Goal: Task Accomplishment & Management: Complete application form

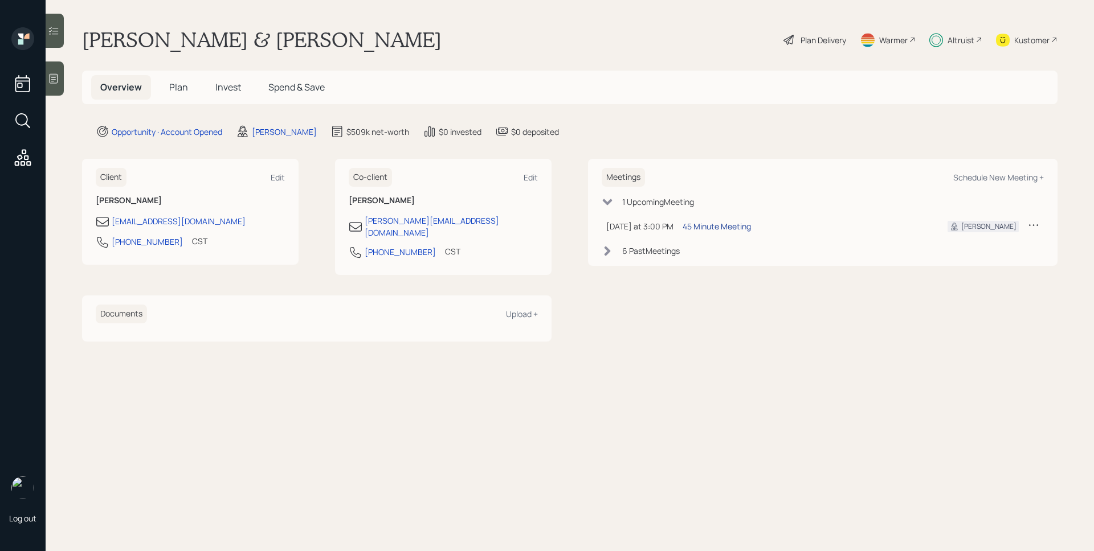
click at [717, 230] on div "45 Minute Meeting" at bounding box center [716, 226] width 68 height 12
click at [186, 84] on span "Plan" at bounding box center [178, 87] width 19 height 13
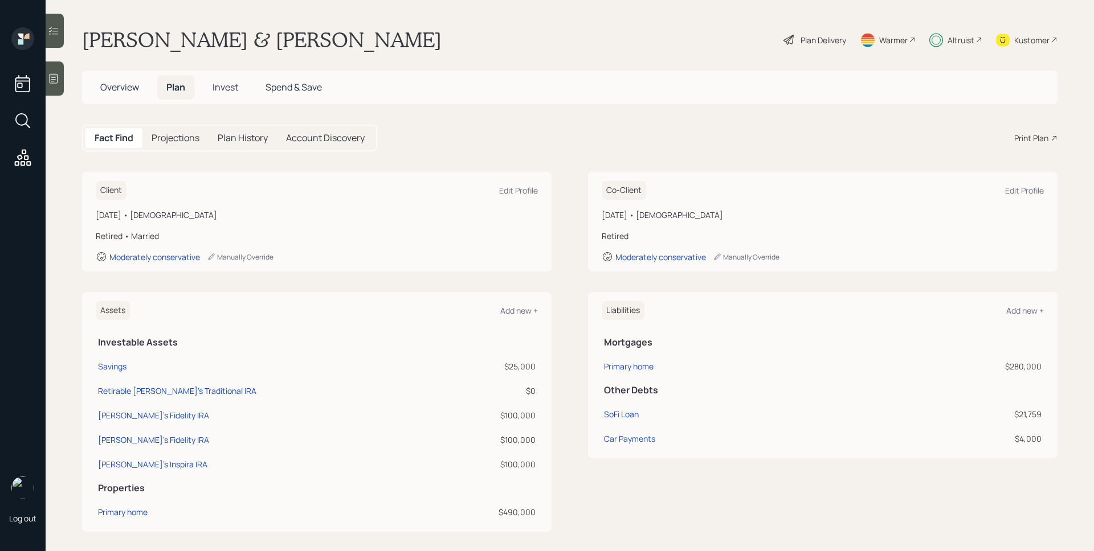
click at [950, 45] on div "Altruist" at bounding box center [960, 40] width 27 height 12
click at [955, 44] on div "Altruist" at bounding box center [960, 40] width 27 height 12
click at [813, 37] on div "Plan Delivery" at bounding box center [823, 40] width 46 height 12
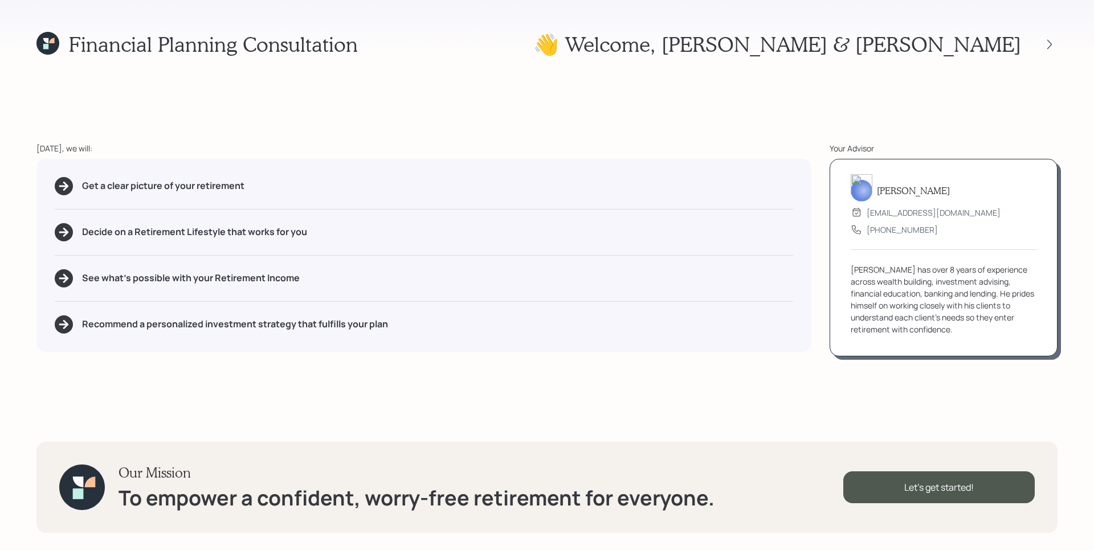
click at [592, 116] on div "Financial Planning Consultation 👋 Welcome , [PERSON_NAME] & [PERSON_NAME] [DATE…" at bounding box center [547, 275] width 1094 height 551
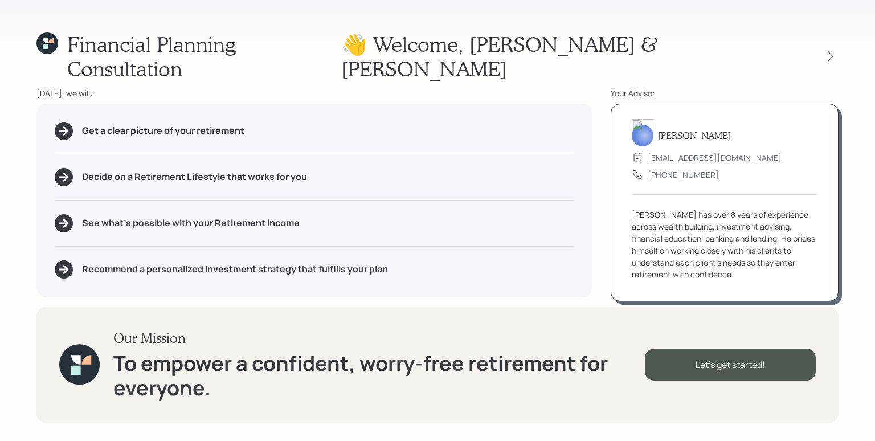
click at [474, 104] on div "Get a clear picture of your retirement Decide on a Retirement Lifestyle that wo…" at bounding box center [314, 200] width 556 height 193
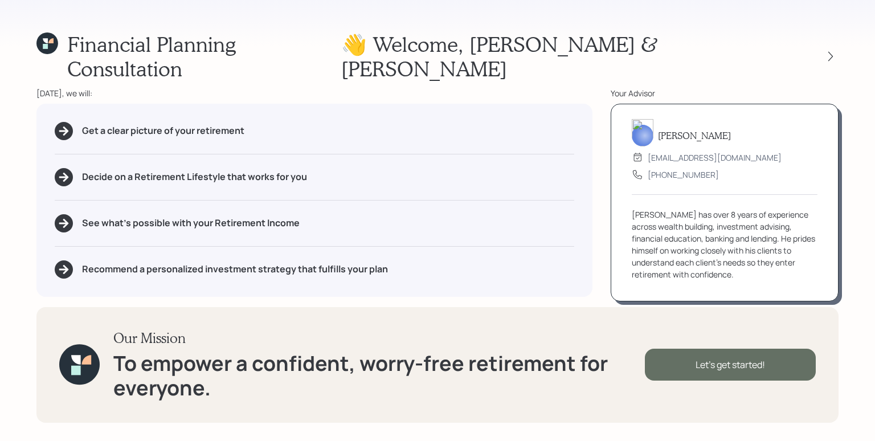
click at [712, 366] on div "Let's get started!" at bounding box center [730, 365] width 171 height 32
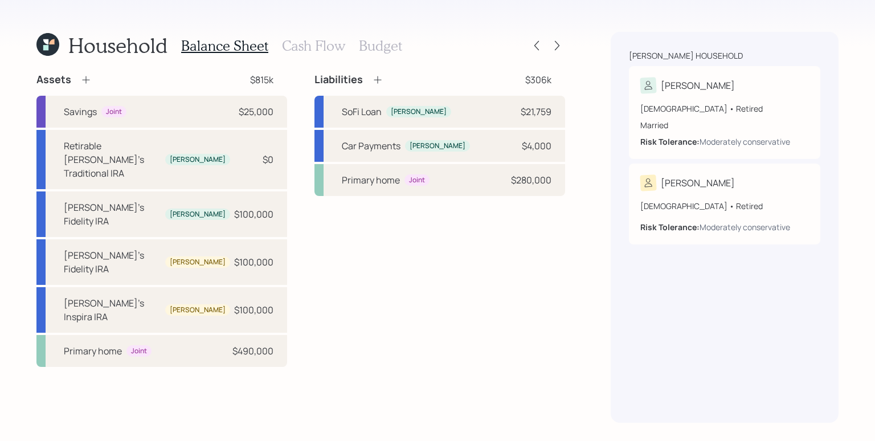
click at [545, 261] on div "Liabilities $306k SoFi Loan [PERSON_NAME] $21,759 Car Payments [PERSON_NAME] $4…" at bounding box center [439, 220] width 251 height 294
click at [357, 345] on div "Assets $815k Savings Joint $25,000 Retirable [PERSON_NAME]'s Traditional IRA [P…" at bounding box center [300, 248] width 529 height 350
click at [359, 331] on div "Assets $815k Savings Joint $25,000 Retirable [PERSON_NAME]'s Traditional IRA [P…" at bounding box center [300, 248] width 529 height 350
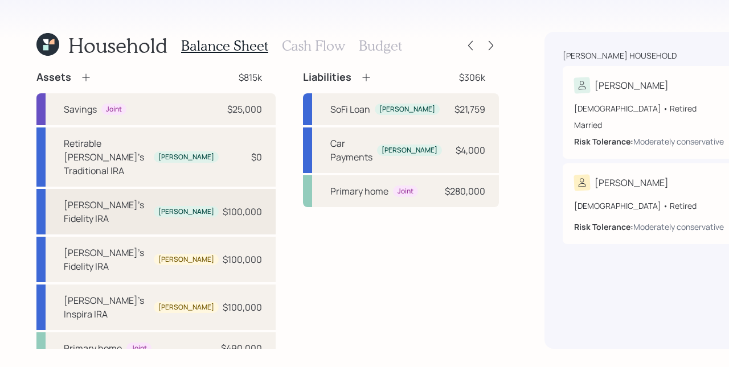
scroll to position [13, 0]
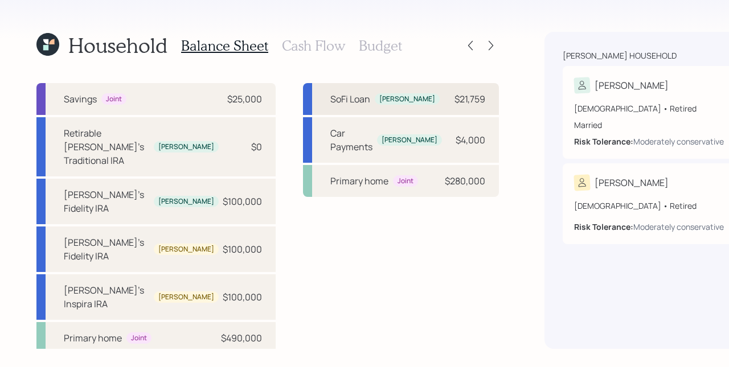
click at [337, 102] on div "SoFi Loan [PERSON_NAME] $21,759" at bounding box center [401, 99] width 196 height 32
select select "other"
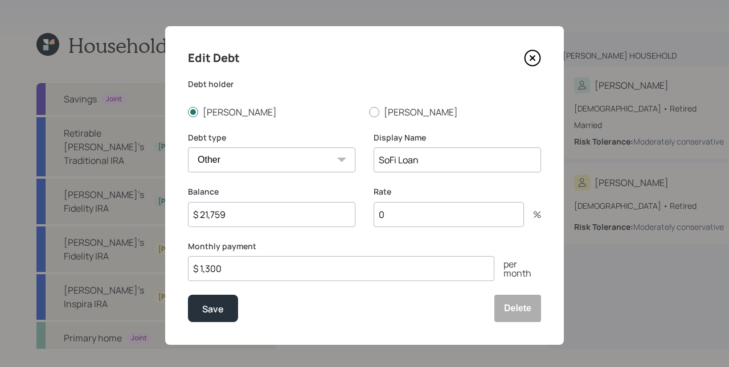
scroll to position [9, 0]
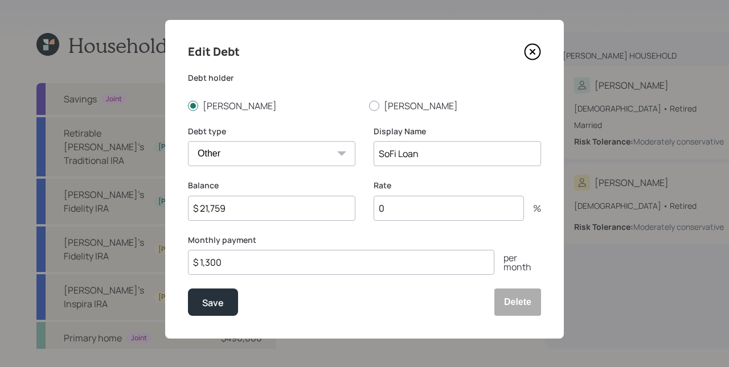
drag, startPoint x: 228, startPoint y: 210, endPoint x: 195, endPoint y: 210, distance: 33.0
click at [195, 210] on input "$ 21,759" at bounding box center [271, 208] width 167 height 25
click at [266, 231] on div "Balance $ 21,759" at bounding box center [271, 207] width 167 height 55
drag, startPoint x: 239, startPoint y: 261, endPoint x: 199, endPoint y: 263, distance: 39.9
click at [198, 263] on input "$ 1,300" at bounding box center [341, 262] width 306 height 25
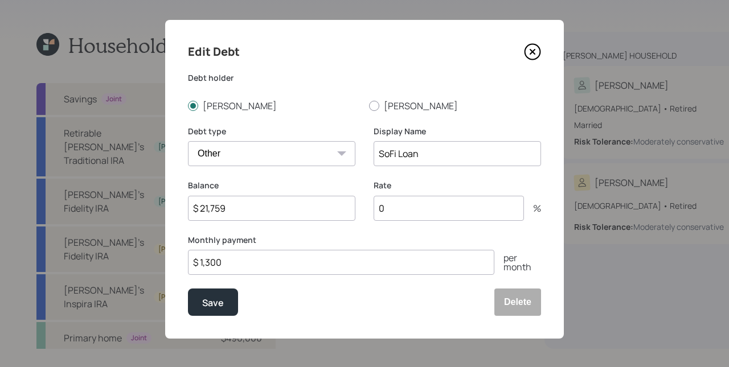
click at [301, 226] on div "Balance $ 21,759" at bounding box center [271, 207] width 167 height 55
click at [443, 81] on label "Debt holder" at bounding box center [364, 77] width 353 height 11
click at [224, 300] on button "Save" at bounding box center [213, 302] width 50 height 27
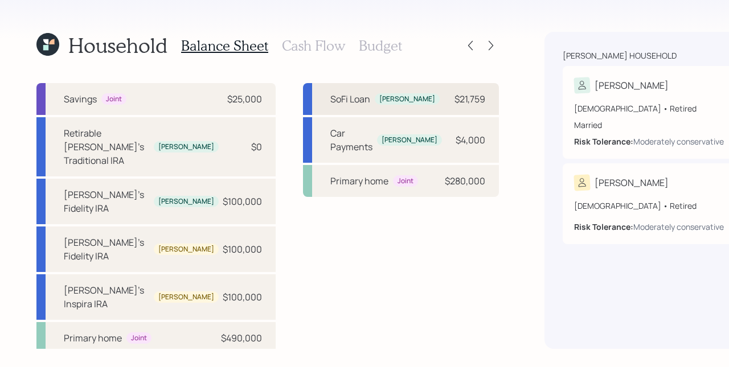
click at [359, 94] on div "SoFi Loan [PERSON_NAME] $21,759" at bounding box center [401, 99] width 196 height 32
select select "other"
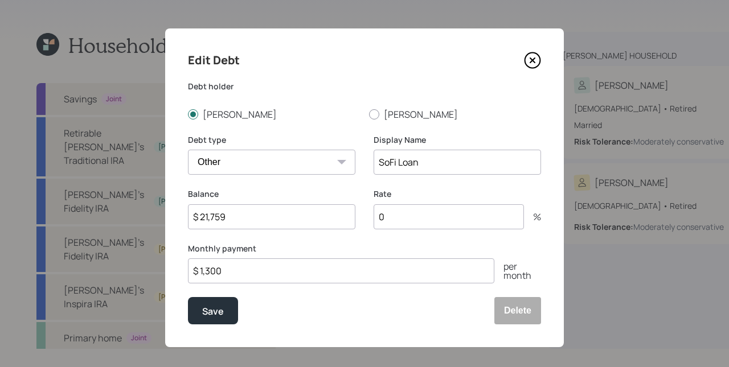
drag, startPoint x: 242, startPoint y: 220, endPoint x: 198, endPoint y: 218, distance: 43.3
click at [198, 218] on input "$ 21,759" at bounding box center [271, 217] width 167 height 25
type input "$ 16,759"
click at [211, 310] on div "Save" at bounding box center [213, 311] width 22 height 15
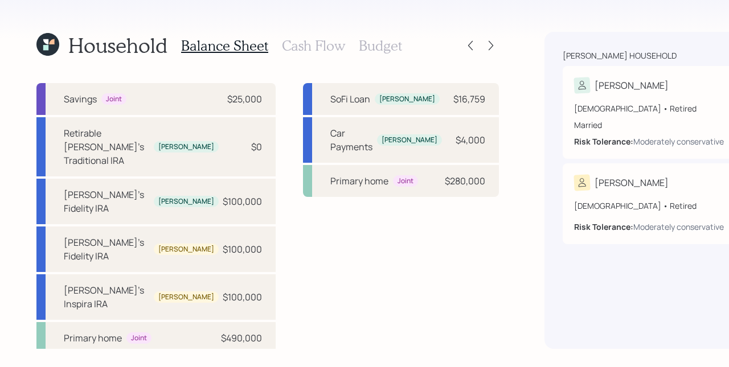
click at [321, 48] on h3 "Cash Flow" at bounding box center [313, 46] width 63 height 17
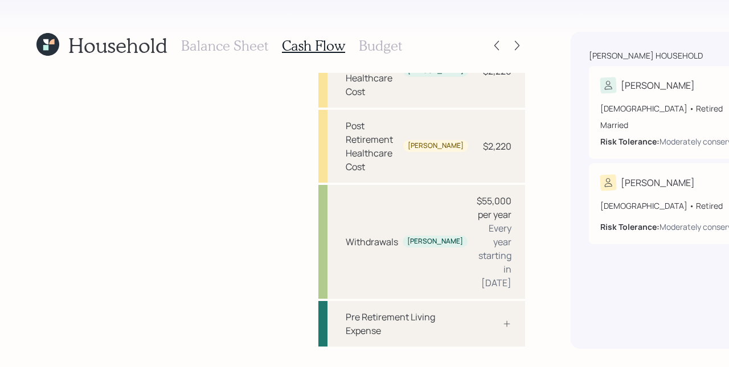
scroll to position [385, 0]
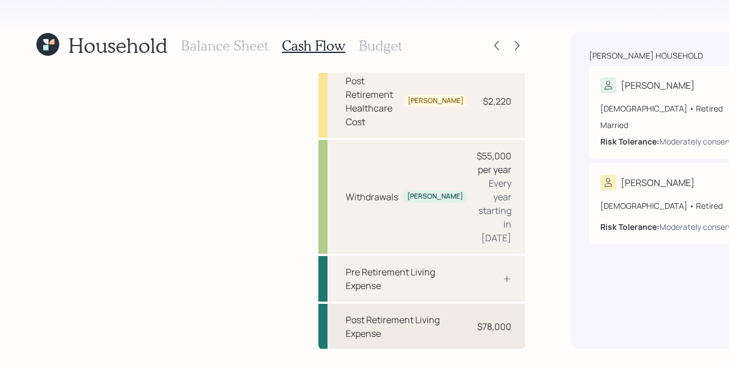
click at [477, 331] on div "$78,000" at bounding box center [494, 327] width 34 height 14
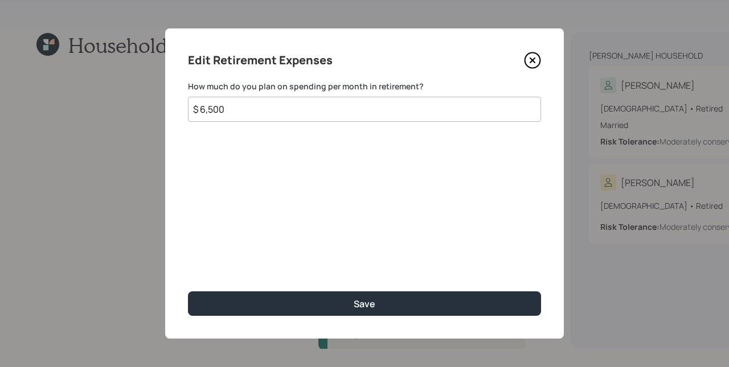
click at [535, 57] on icon at bounding box center [532, 60] width 17 height 17
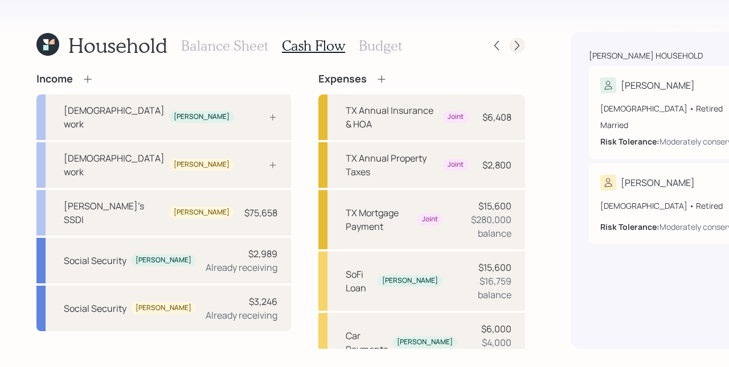
click at [512, 43] on icon at bounding box center [517, 45] width 11 height 11
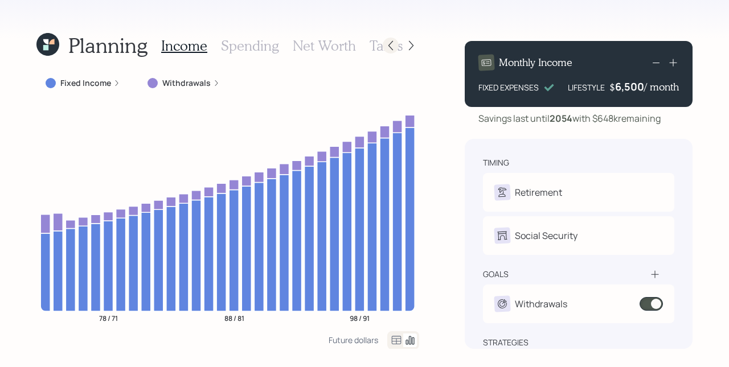
click at [391, 45] on icon at bounding box center [390, 45] width 11 height 11
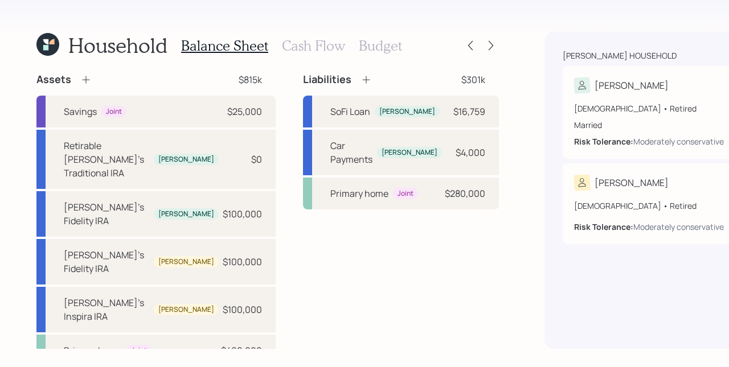
click at [361, 79] on icon at bounding box center [366, 79] width 11 height 11
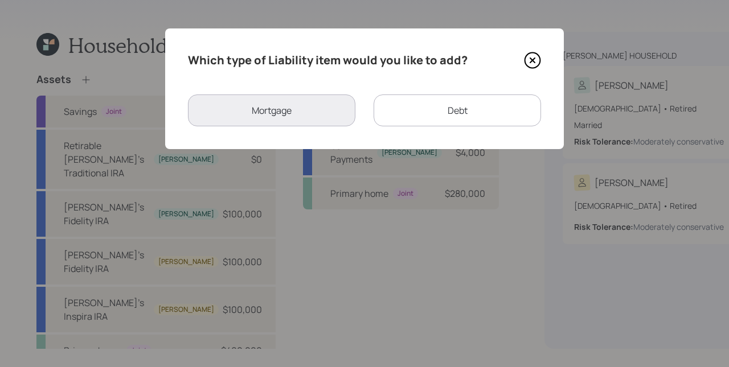
click at [459, 112] on div "Debt" at bounding box center [457, 111] width 167 height 32
select select "credit_card"
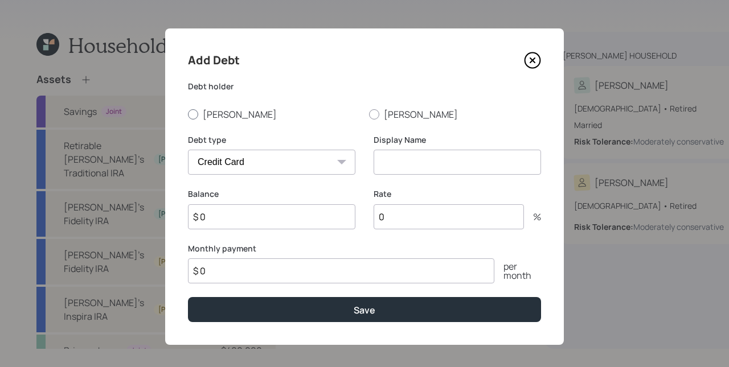
click at [204, 114] on label "[PERSON_NAME]" at bounding box center [274, 114] width 172 height 13
click at [188, 114] on input "[PERSON_NAME]" at bounding box center [187, 114] width 1 height 1
radio input "true"
click at [256, 156] on select "Car Credit Card Medical Student Other" at bounding box center [271, 162] width 167 height 25
select select "other"
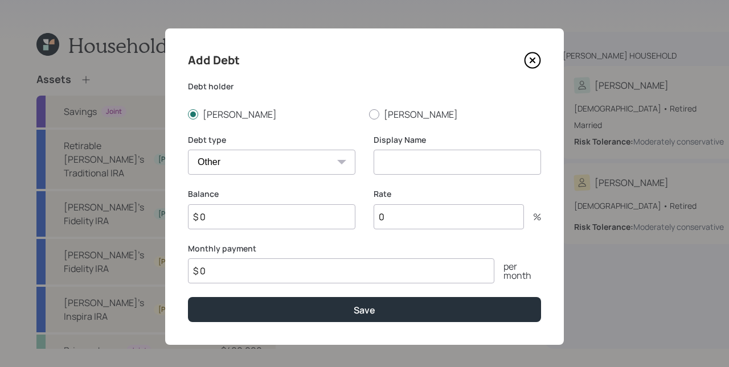
click at [188, 150] on select "Car Credit Card Medical Student Other" at bounding box center [271, 162] width 167 height 25
click at [432, 159] on input at bounding box center [457, 162] width 167 height 25
type input "HVAC MOMNT"
type input "$ 17,000"
type input "$ 980"
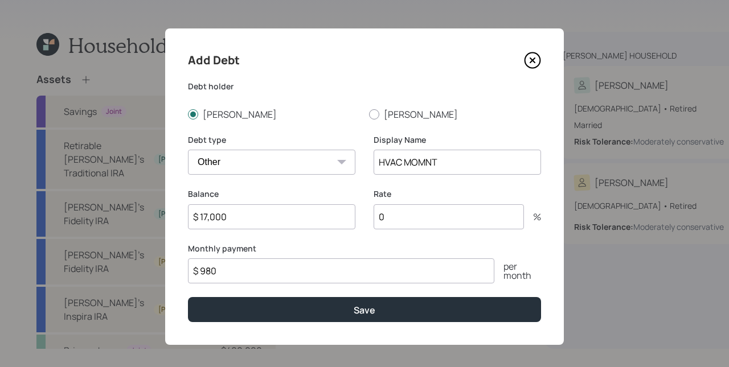
click at [336, 253] on label "Monthly payment" at bounding box center [364, 248] width 353 height 11
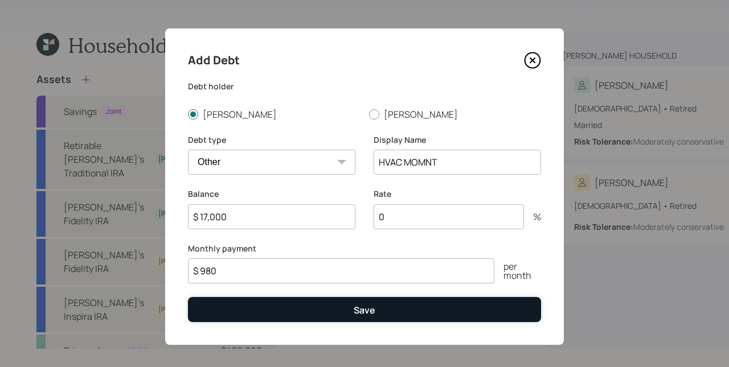
click at [336, 318] on button "Save" at bounding box center [364, 309] width 353 height 24
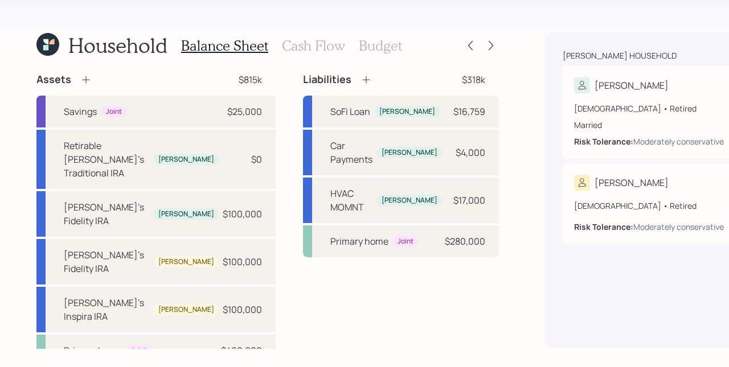
click at [313, 43] on h3 "Cash Flow" at bounding box center [313, 46] width 63 height 17
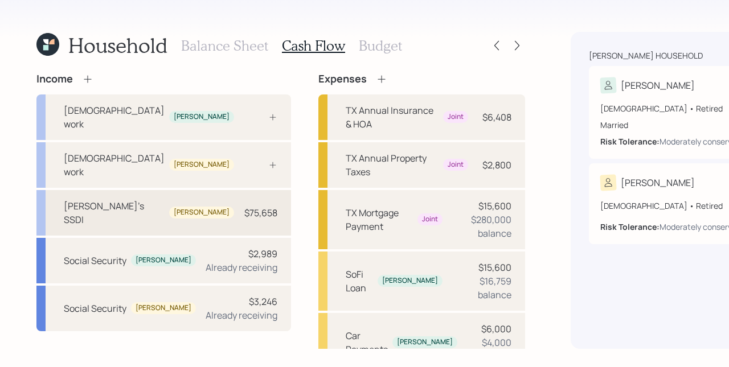
click at [244, 206] on div "$75,658" at bounding box center [260, 213] width 33 height 14
select select "other"
select select "social_security"
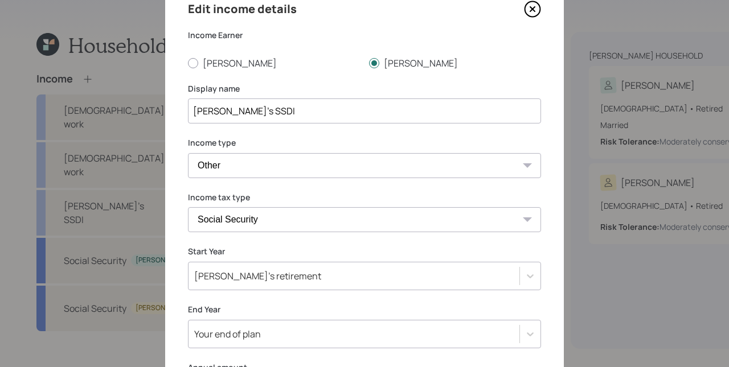
scroll to position [54, 0]
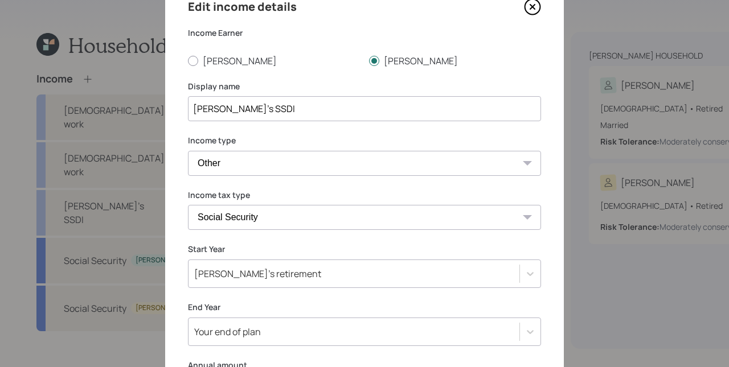
drag, startPoint x: 530, startPoint y: 9, endPoint x: 300, endPoint y: 134, distance: 262.6
click at [530, 9] on icon at bounding box center [532, 6] width 17 height 17
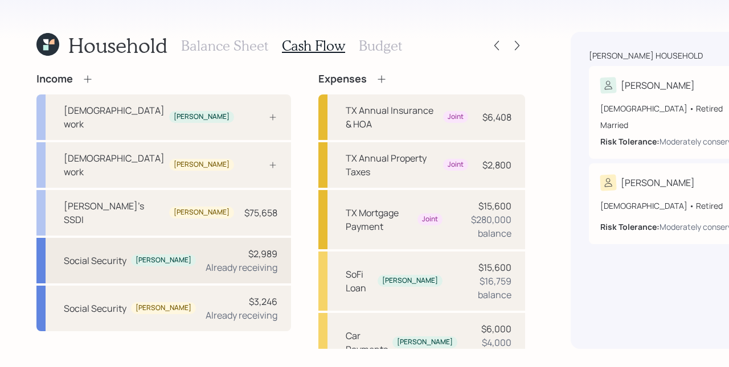
click at [141, 238] on div "Social Security [PERSON_NAME] $2,989 Already receiving" at bounding box center [163, 261] width 255 height 46
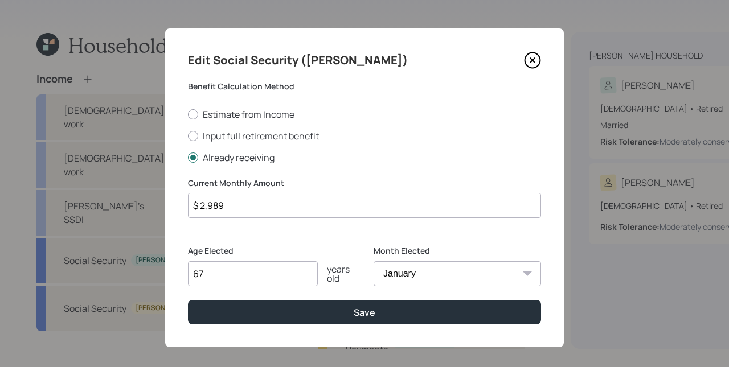
click at [525, 64] on icon at bounding box center [532, 60] width 15 height 15
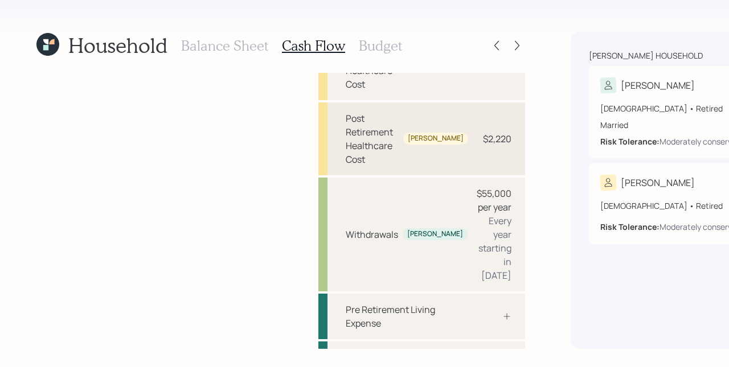
scroll to position [447, 0]
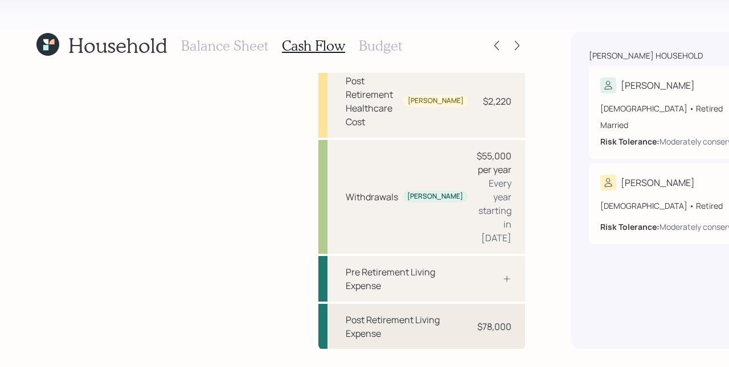
click at [477, 330] on div "$78,000" at bounding box center [494, 327] width 34 height 14
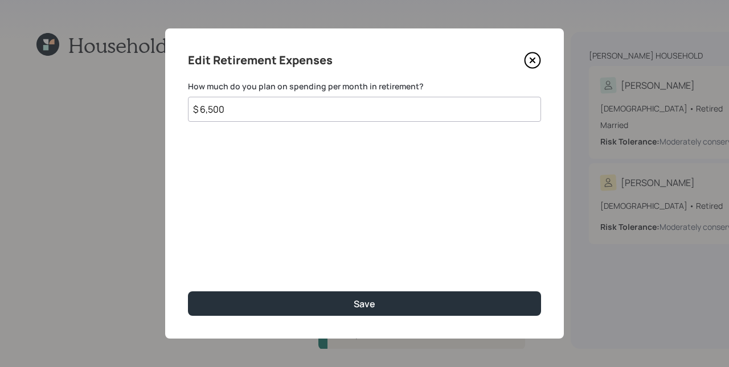
click at [529, 58] on icon at bounding box center [532, 60] width 17 height 17
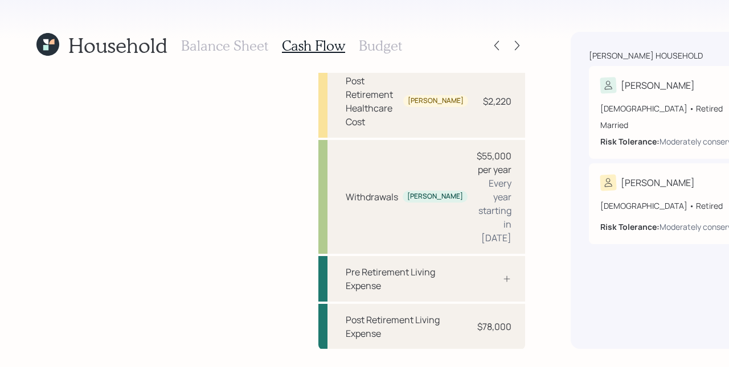
click at [368, 45] on h3 "Budget" at bounding box center [380, 46] width 43 height 17
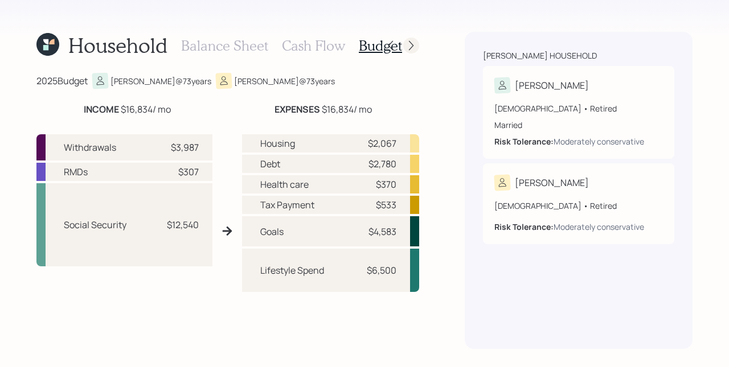
click at [412, 47] on icon at bounding box center [411, 45] width 11 height 11
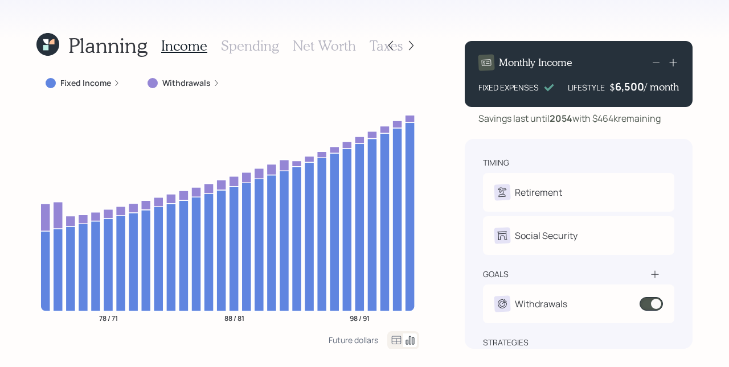
click at [198, 85] on label "Withdrawals" at bounding box center [186, 82] width 48 height 11
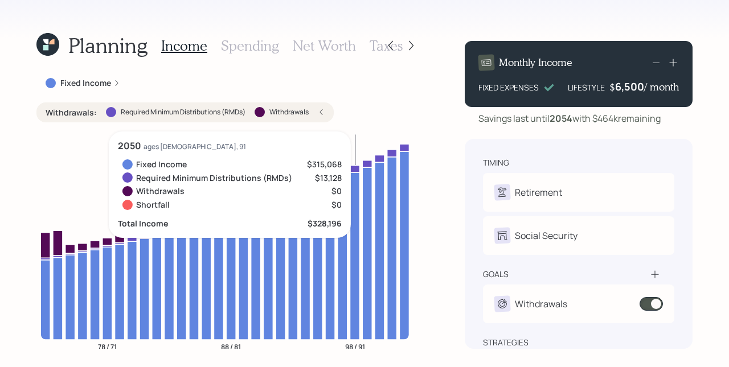
click at [239, 49] on h3 "Spending" at bounding box center [250, 46] width 58 height 17
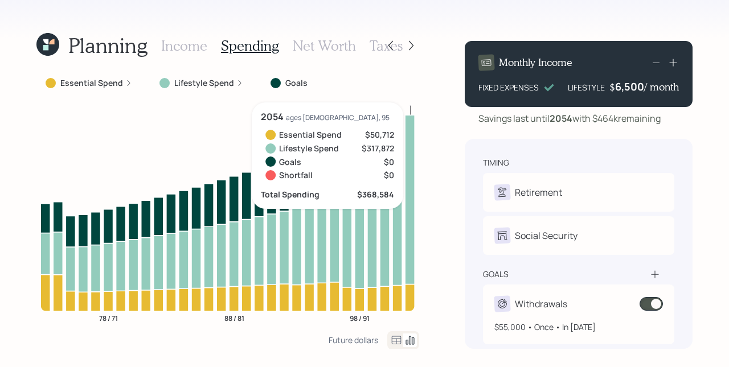
click at [548, 304] on div "Withdrawals" at bounding box center [541, 304] width 52 height 14
select select "1"
select select "2044"
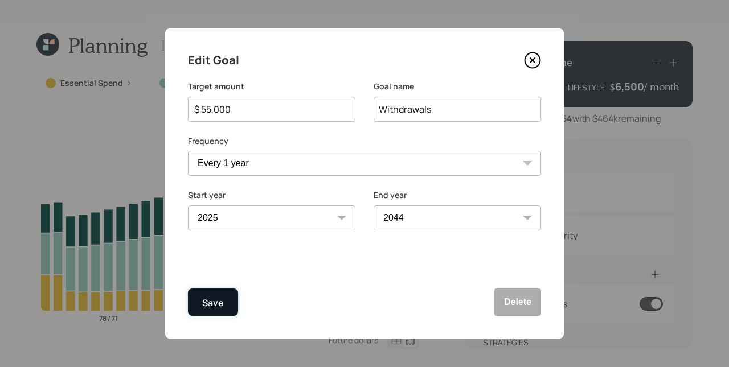
click at [211, 295] on button "Save" at bounding box center [213, 302] width 50 height 27
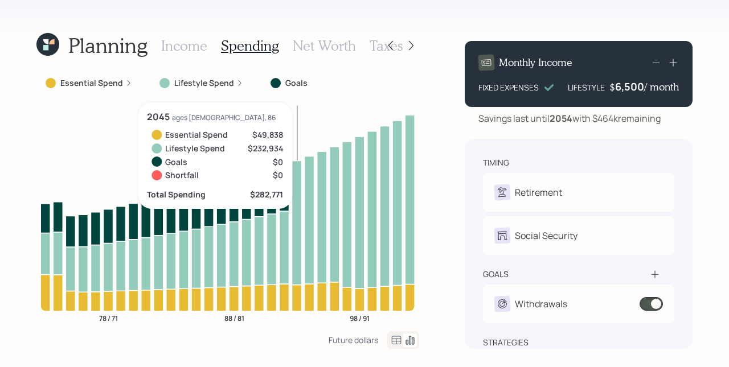
click at [324, 42] on h3 "Net Worth" at bounding box center [324, 46] width 63 height 17
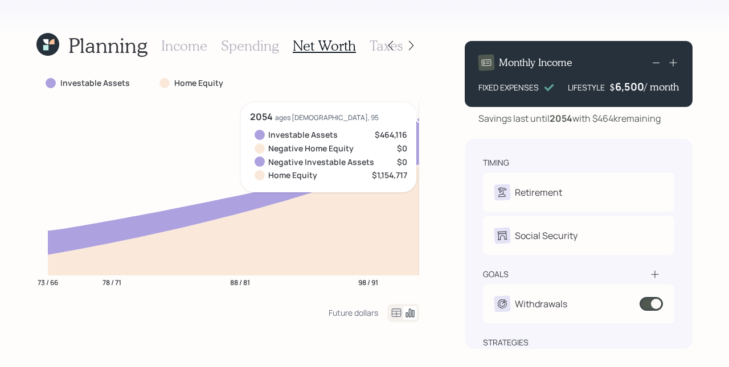
click at [447, 160] on div "Planning Income Spending Net Worth Taxes Investable Assets Home Equity 73 / 66 …" at bounding box center [364, 183] width 729 height 367
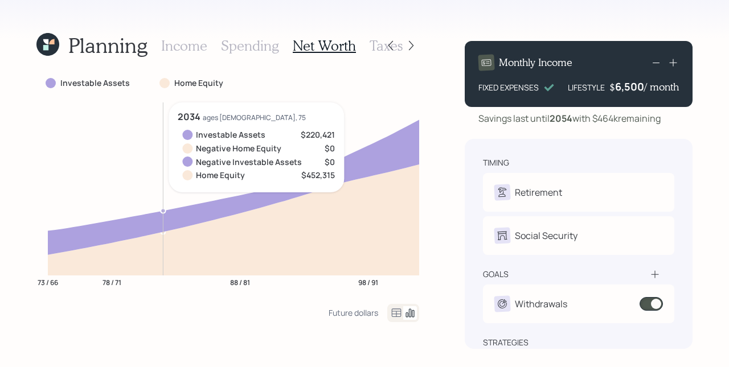
click at [375, 43] on h3 "Taxes" at bounding box center [386, 46] width 33 height 17
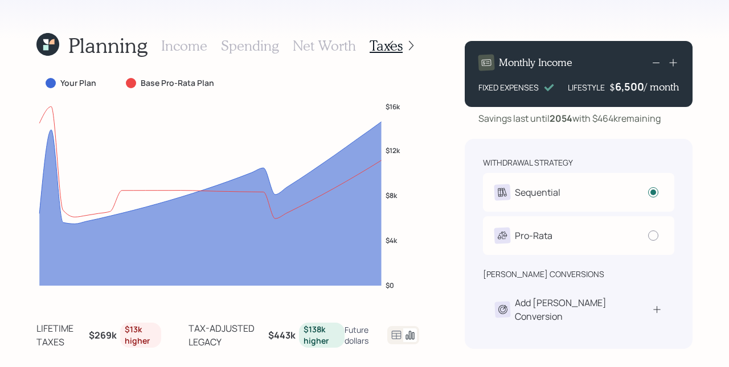
click at [362, 335] on div "Future dollars" at bounding box center [362, 336] width 34 height 22
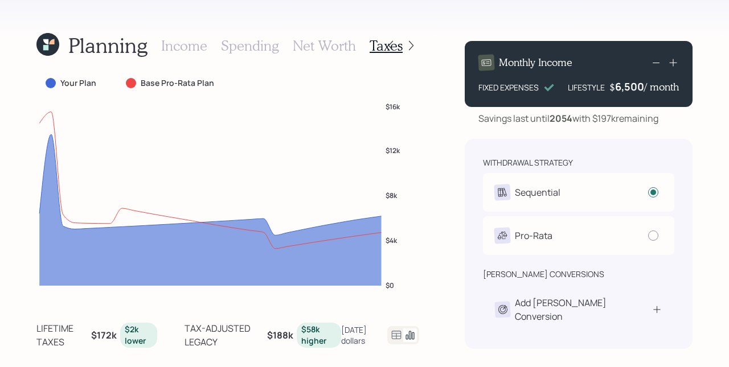
click at [353, 339] on div "[DATE] dollars" at bounding box center [359, 336] width 37 height 22
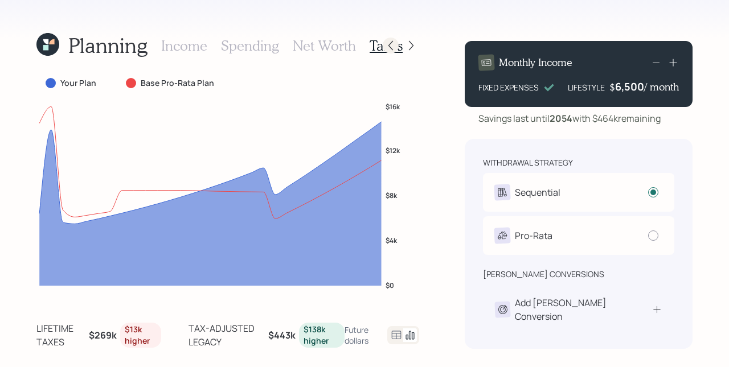
click at [389, 44] on icon at bounding box center [390, 45] width 11 height 11
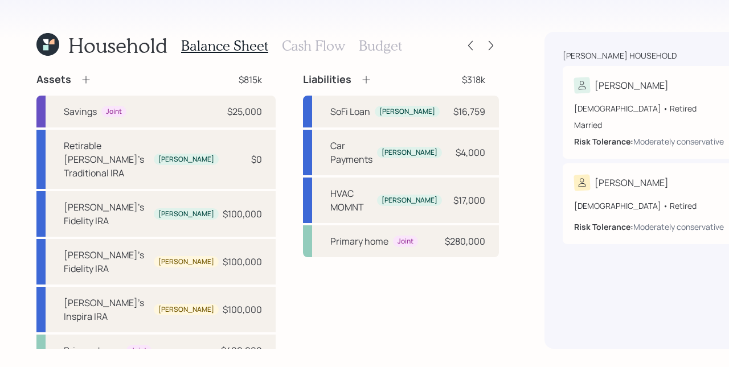
click at [293, 50] on h3 "Cash Flow" at bounding box center [313, 46] width 63 height 17
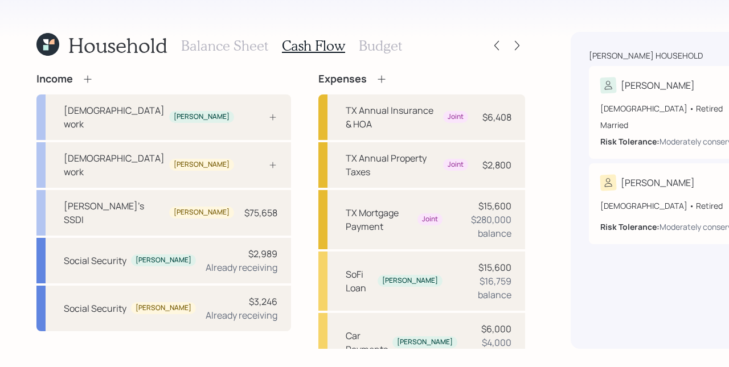
click at [365, 48] on h3 "Budget" at bounding box center [380, 46] width 43 height 17
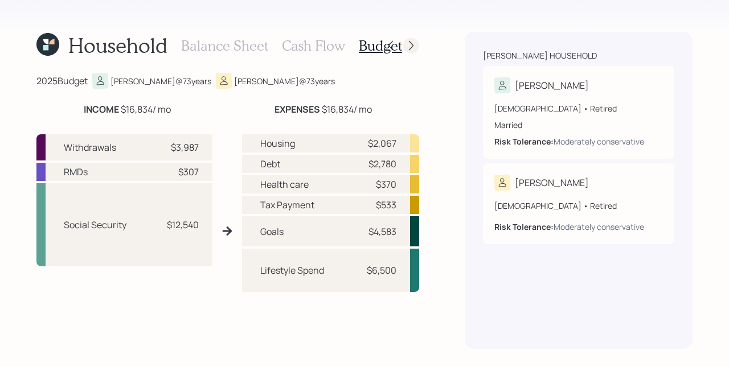
click at [410, 47] on icon at bounding box center [411, 45] width 11 height 11
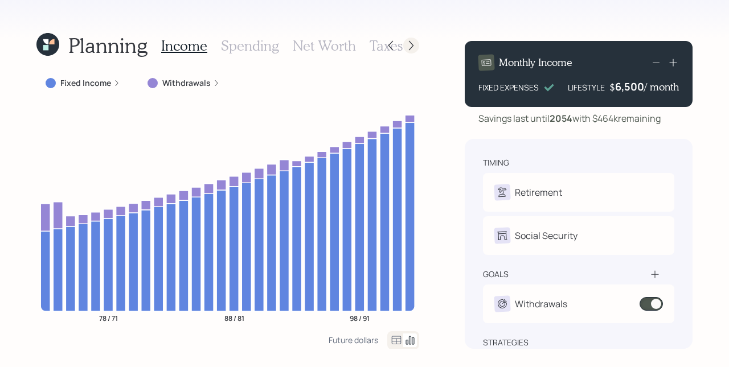
click at [409, 47] on icon at bounding box center [411, 45] width 11 height 11
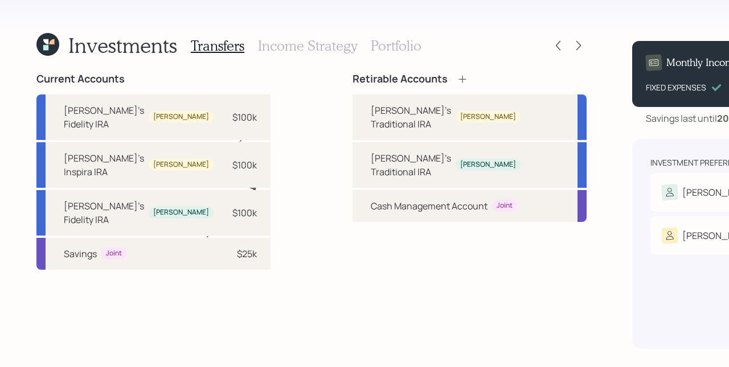
click at [320, 43] on h3 "Income Strategy" at bounding box center [307, 46] width 99 height 17
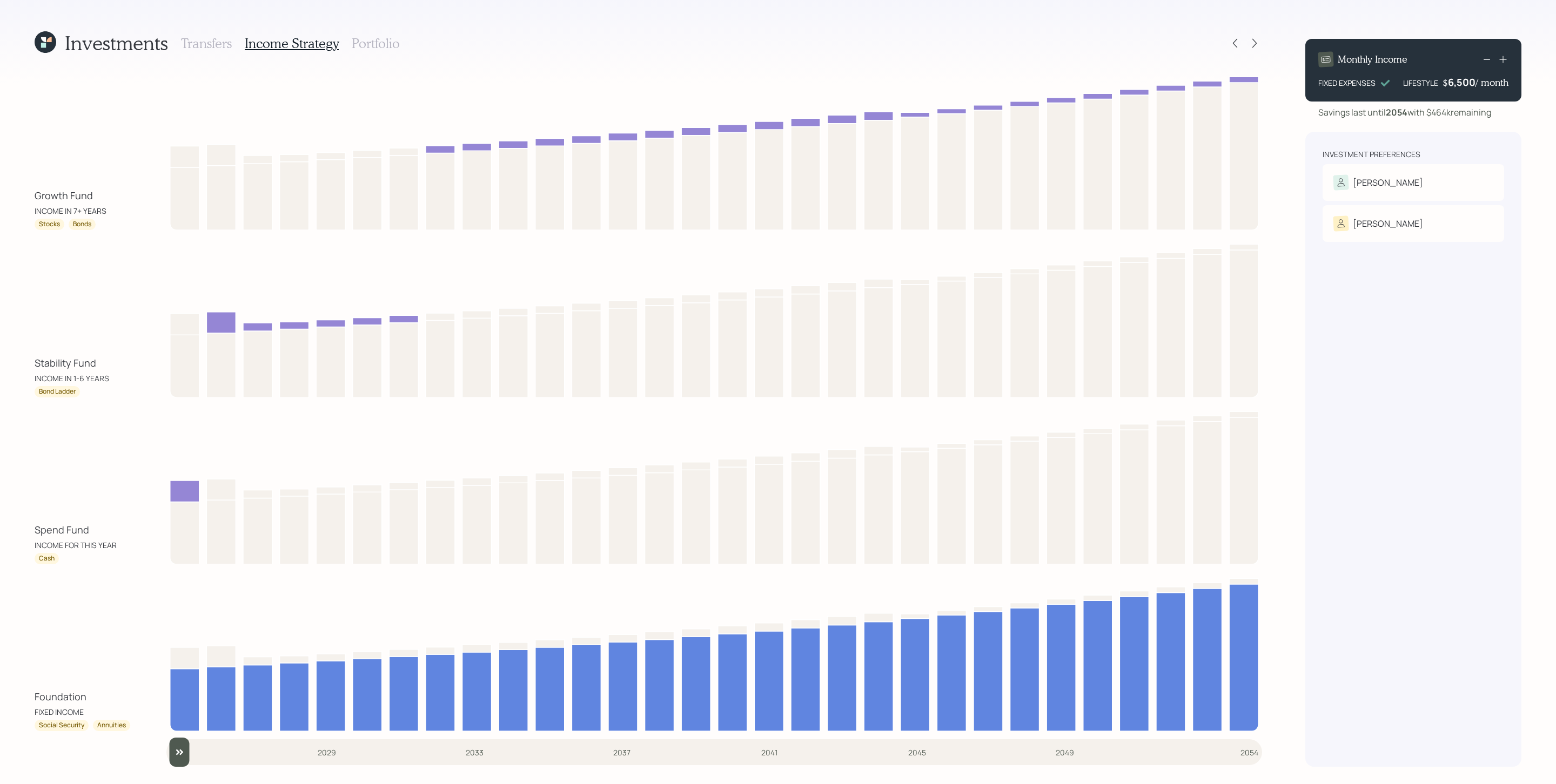
click at [1036, 356] on div "Investments Transfers Income Strategy Portfolio Growth Fund INCOME IN 7+ YEARS …" at bounding box center [778, 392] width 1556 height 784
click at [382, 40] on h3 "Portfolio" at bounding box center [375, 44] width 48 height 16
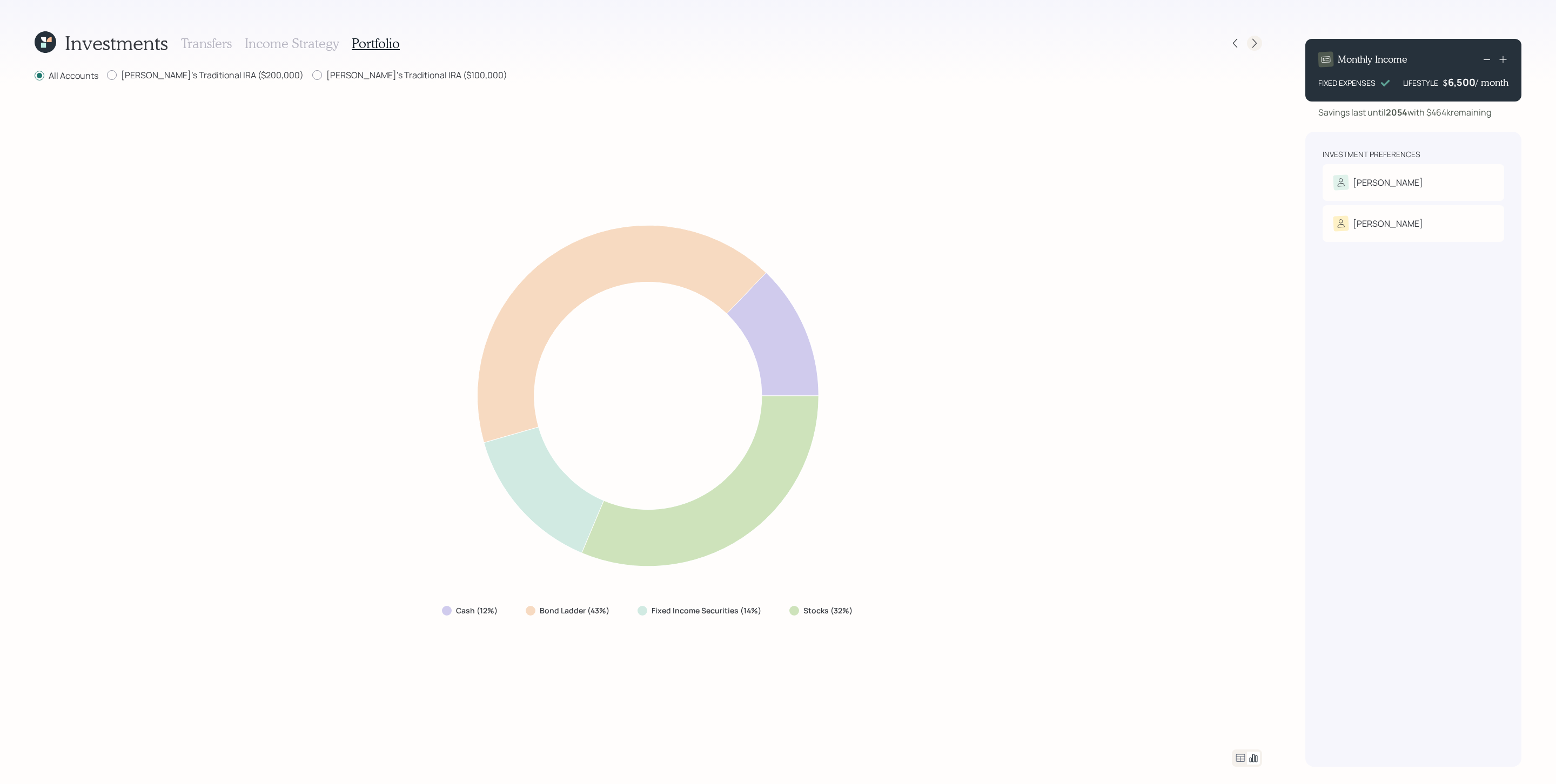
click at [1036, 41] on icon at bounding box center [1254, 43] width 10 height 10
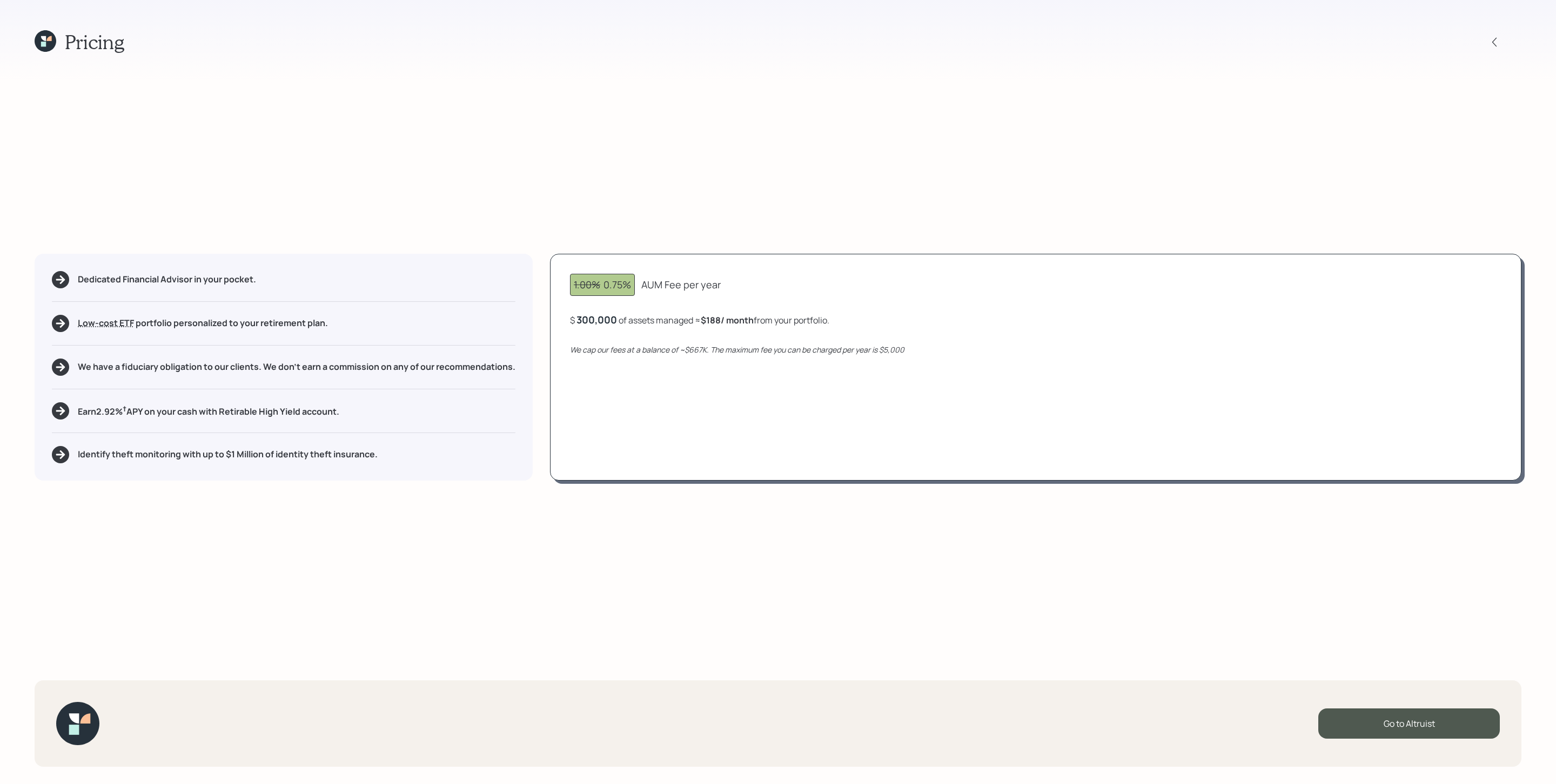
click at [983, 173] on div "Pricing Dedicated Financial Advisor in your pocket. Low-cost ETF Retirable uses…" at bounding box center [778, 392] width 1556 height 784
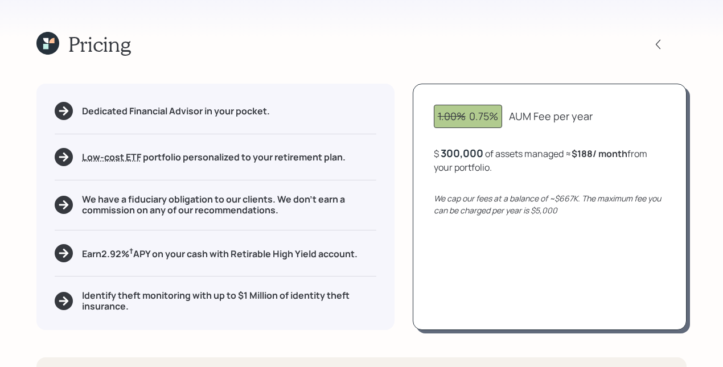
click at [543, 156] on div "$ 300,000 of assets managed ≈ $188 / month from your portfolio ." at bounding box center [550, 160] width 232 height 28
drag, startPoint x: 485, startPoint y: 155, endPoint x: 435, endPoint y: 149, distance: 50.5
click at [435, 149] on div "$ 300000 of assets managed ≈ $188 / month from your portfolio ." at bounding box center [550, 160] width 232 height 28
click at [495, 198] on icon "We cap our fees at a balance of ~$667K. The maximum fee you can be charged per …" at bounding box center [547, 204] width 227 height 23
drag, startPoint x: 468, startPoint y: 114, endPoint x: 497, endPoint y: 116, distance: 29.7
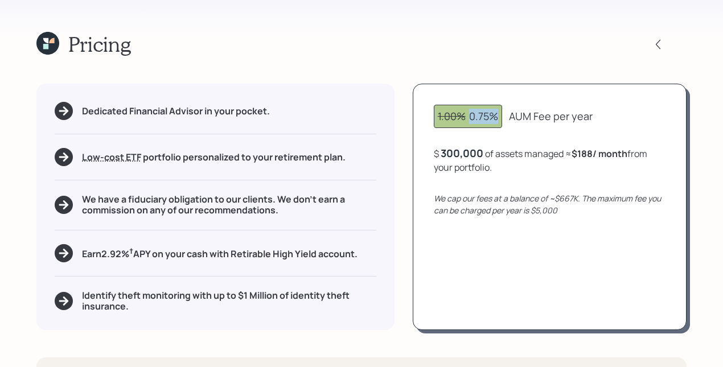
click at [497, 116] on div "1.00% 0.75%" at bounding box center [468, 116] width 60 height 15
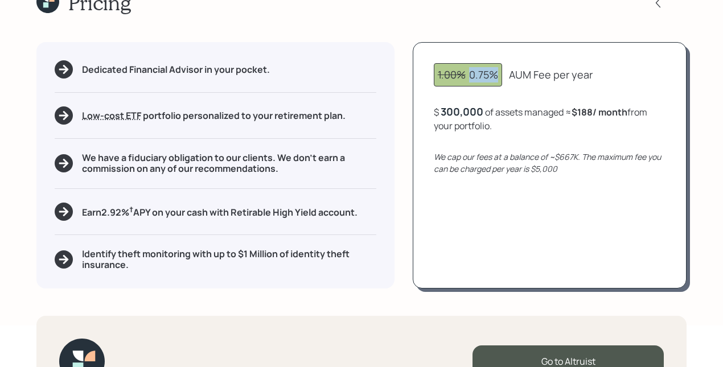
scroll to position [88, 0]
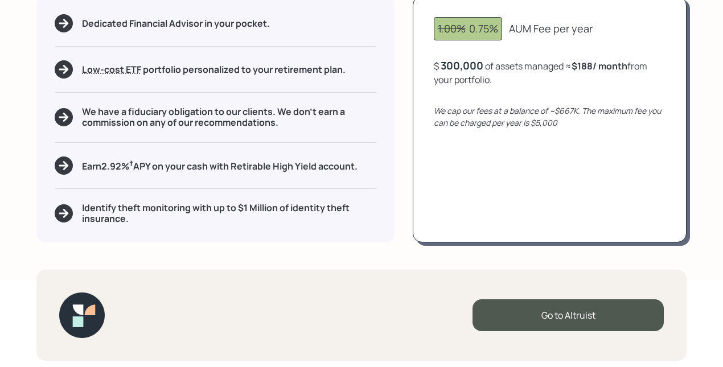
click at [583, 255] on div "Pricing Dedicated Financial Advisor in your pocket. Low-cost ETF Retirable uses…" at bounding box center [361, 95] width 723 height 367
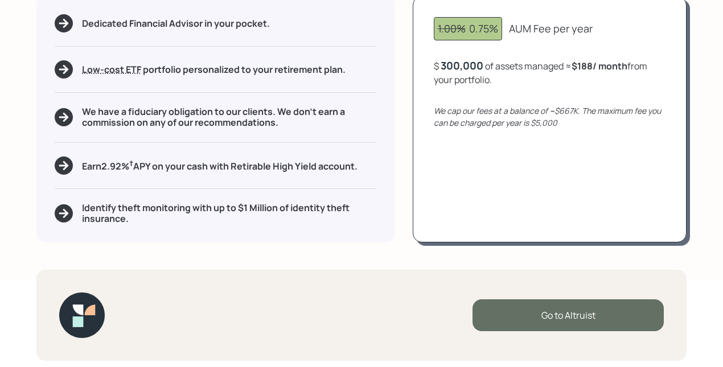
click at [550, 303] on div "Go to Altruist" at bounding box center [568, 316] width 191 height 32
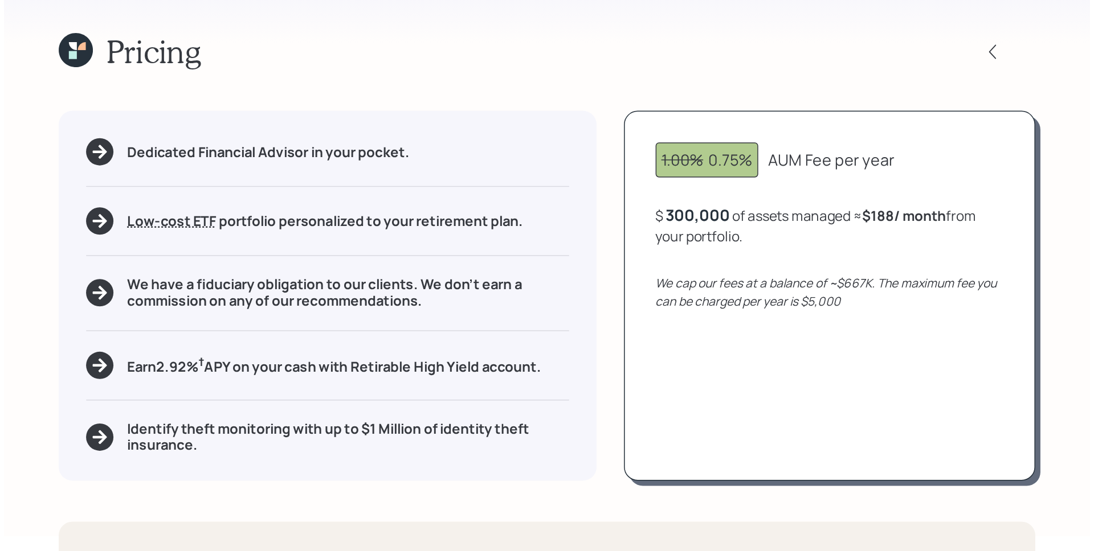
scroll to position [0, 0]
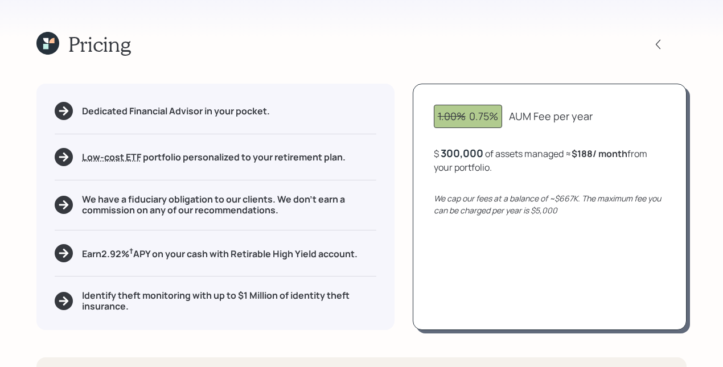
click at [43, 38] on icon at bounding box center [47, 43] width 23 height 23
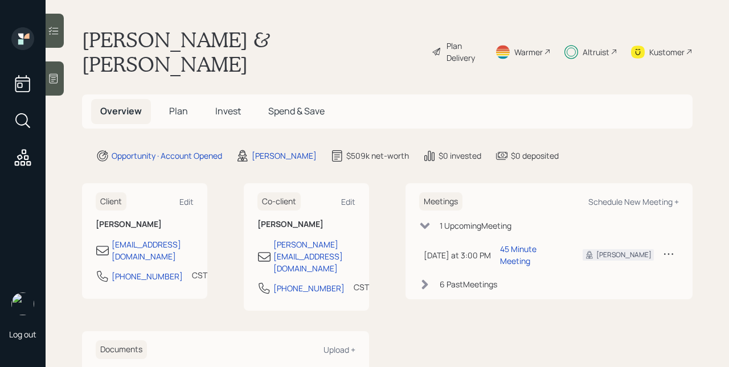
click at [579, 35] on div "Altruist" at bounding box center [591, 51] width 53 height 49
click at [383, 56] on main "[PERSON_NAME] & [PERSON_NAME] Plan Delivery Warmer Altruist Kustomer Overview P…" at bounding box center [388, 183] width 684 height 367
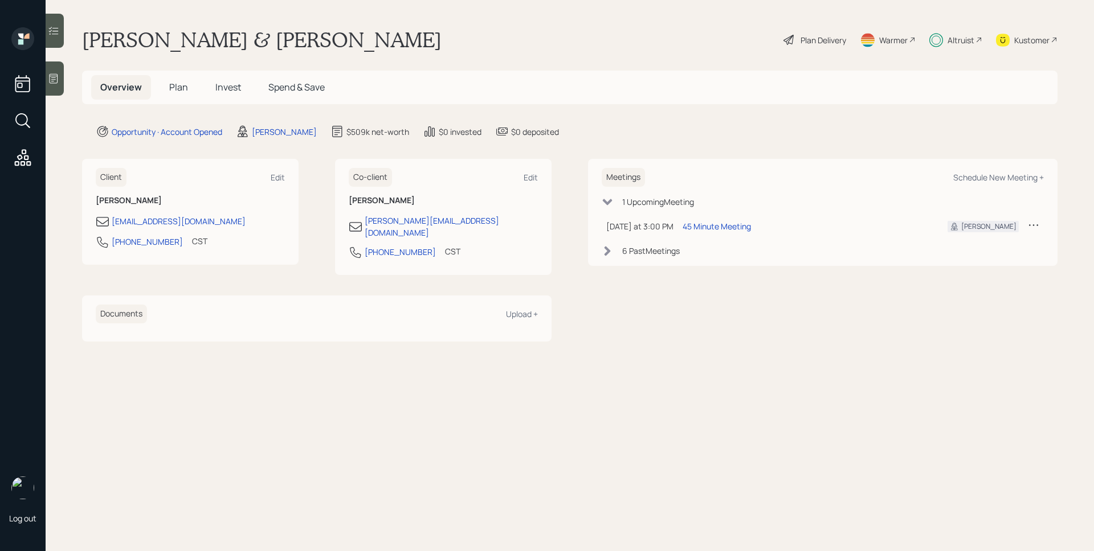
click at [185, 92] on span "Plan" at bounding box center [178, 87] width 19 height 13
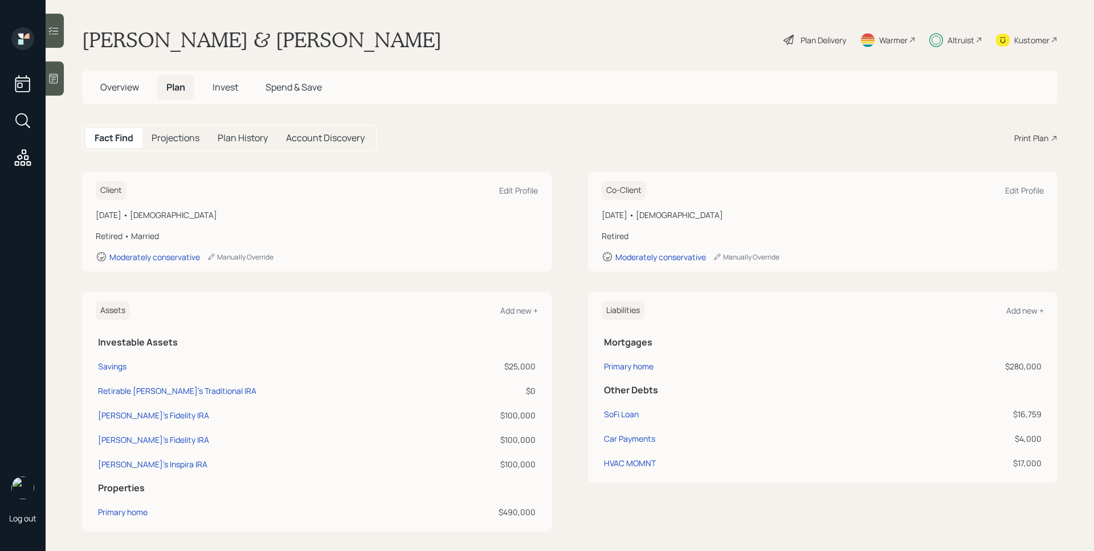
click at [227, 86] on span "Invest" at bounding box center [225, 87] width 26 height 13
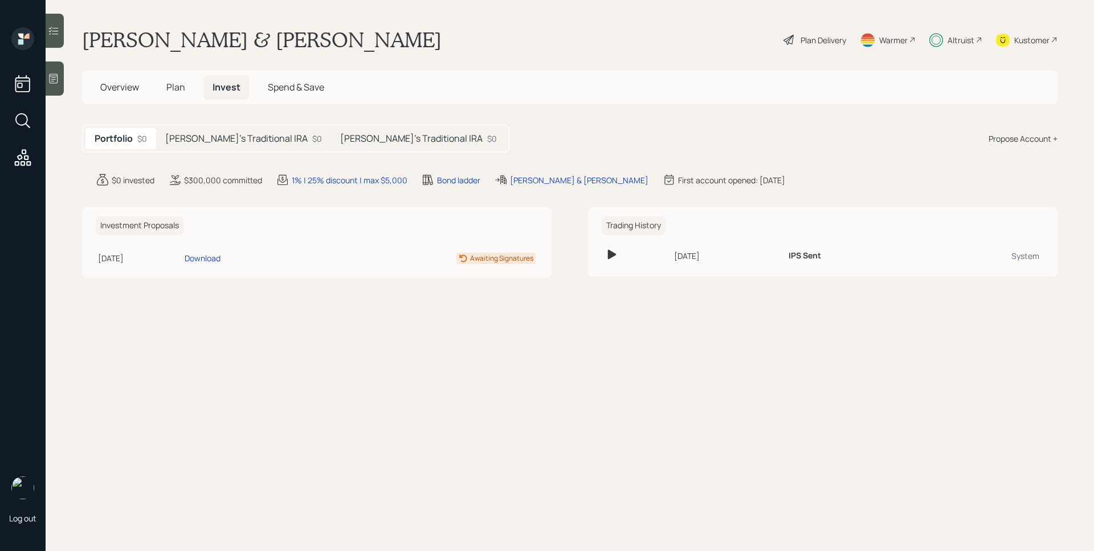
click at [202, 145] on div "[PERSON_NAME]'s Traditional IRA $0" at bounding box center [243, 138] width 175 height 21
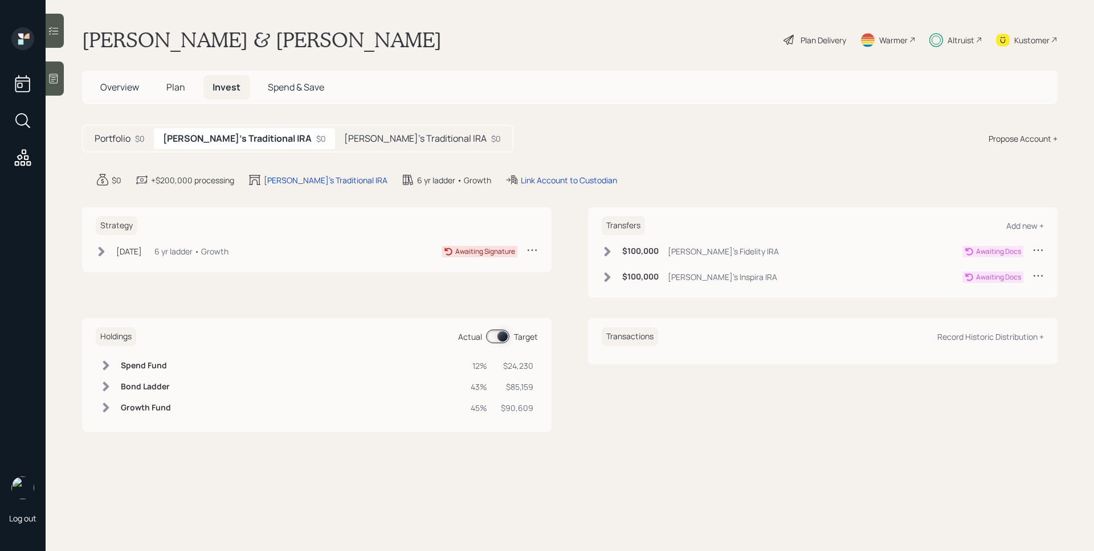
click at [344, 134] on h5 "[PERSON_NAME]'s Traditional IRA" at bounding box center [415, 138] width 142 height 11
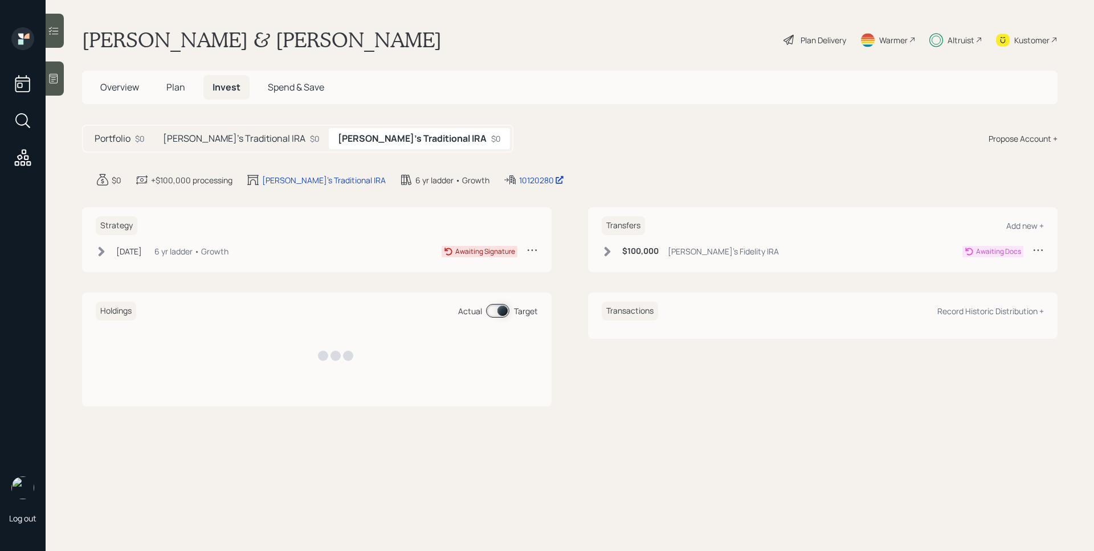
click at [248, 133] on h5 "[PERSON_NAME]'s Traditional IRA" at bounding box center [234, 138] width 142 height 11
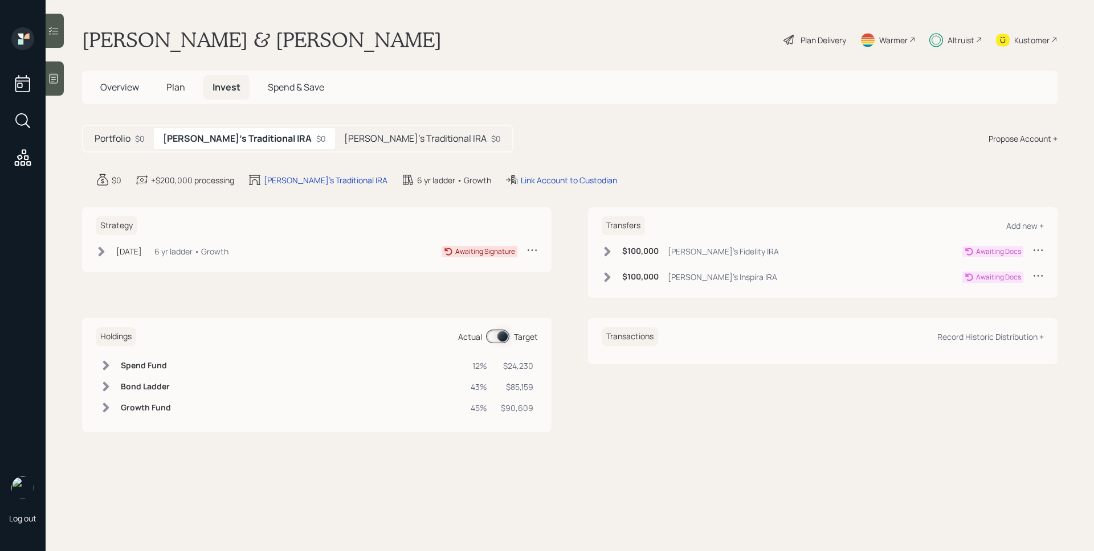
click at [361, 126] on div "Portfolio $0 [PERSON_NAME]'s Traditional IRA $0 [PERSON_NAME]'s Traditional IRA…" at bounding box center [297, 139] width 431 height 28
click at [361, 133] on h5 "[PERSON_NAME]'s Traditional IRA" at bounding box center [415, 138] width 142 height 11
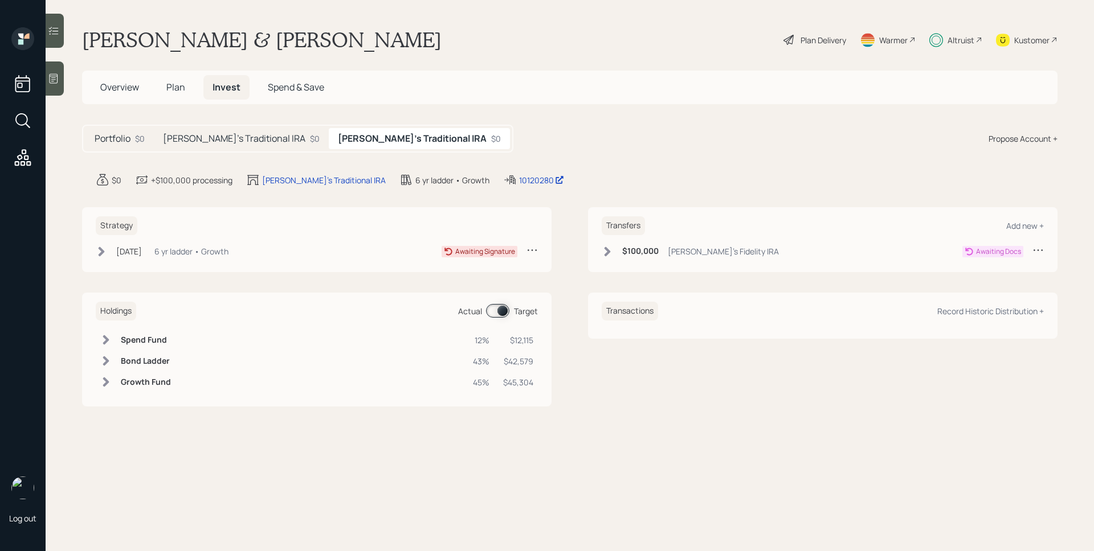
click at [236, 146] on div "[PERSON_NAME]'s Traditional IRA $0" at bounding box center [241, 138] width 175 height 21
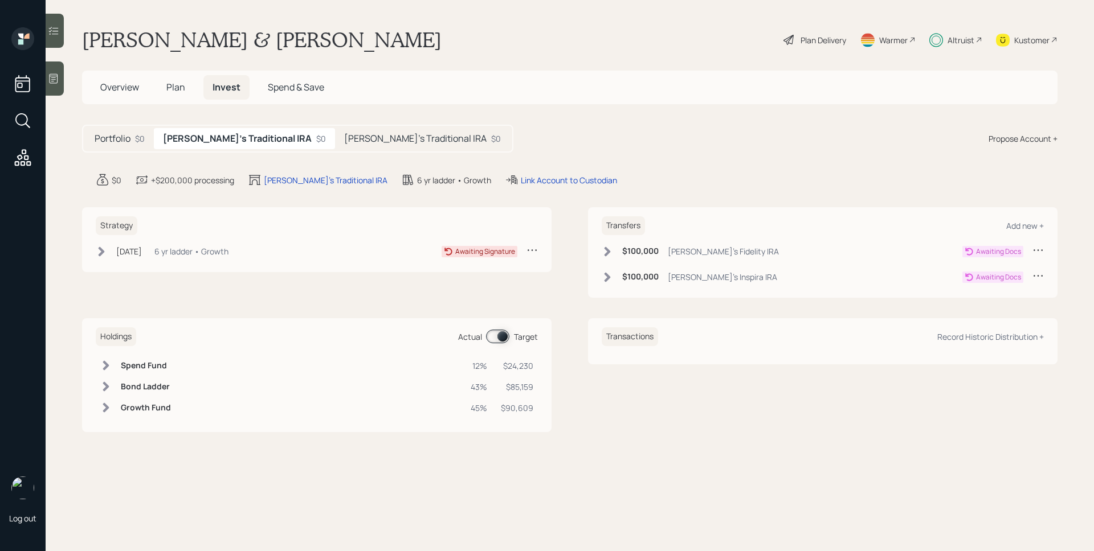
click at [165, 254] on div "[DATE] [DATE] 3:25 PM EDT 6 yr ladder • Growth" at bounding box center [162, 251] width 133 height 14
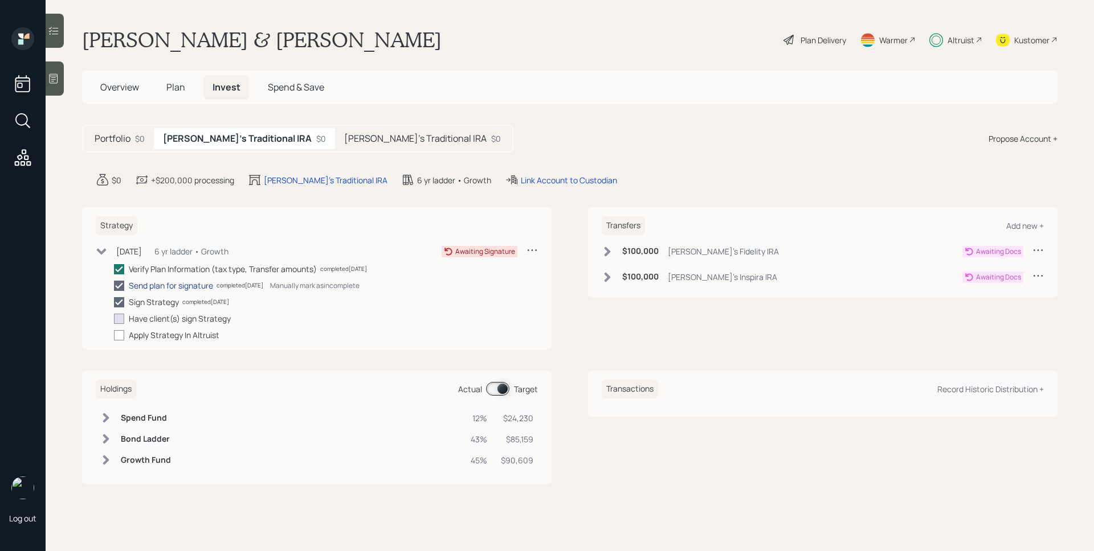
click at [155, 285] on div "Send plan for signature" at bounding box center [171, 286] width 84 height 12
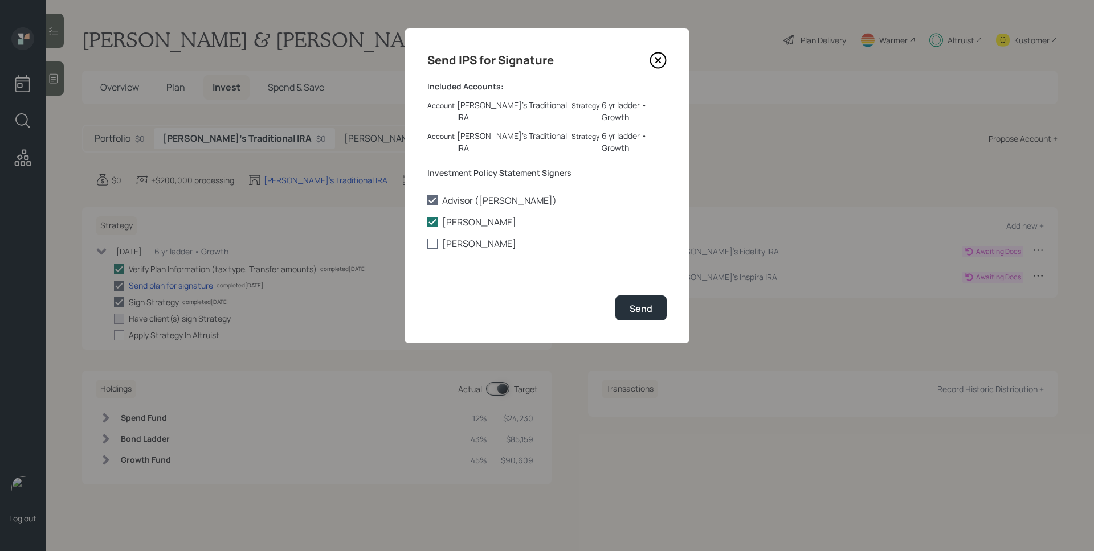
click at [504, 238] on label "[PERSON_NAME]" at bounding box center [546, 244] width 239 height 13
click at [427, 244] on input "[PERSON_NAME]" at bounding box center [427, 244] width 1 height 1
checkbox input "true"
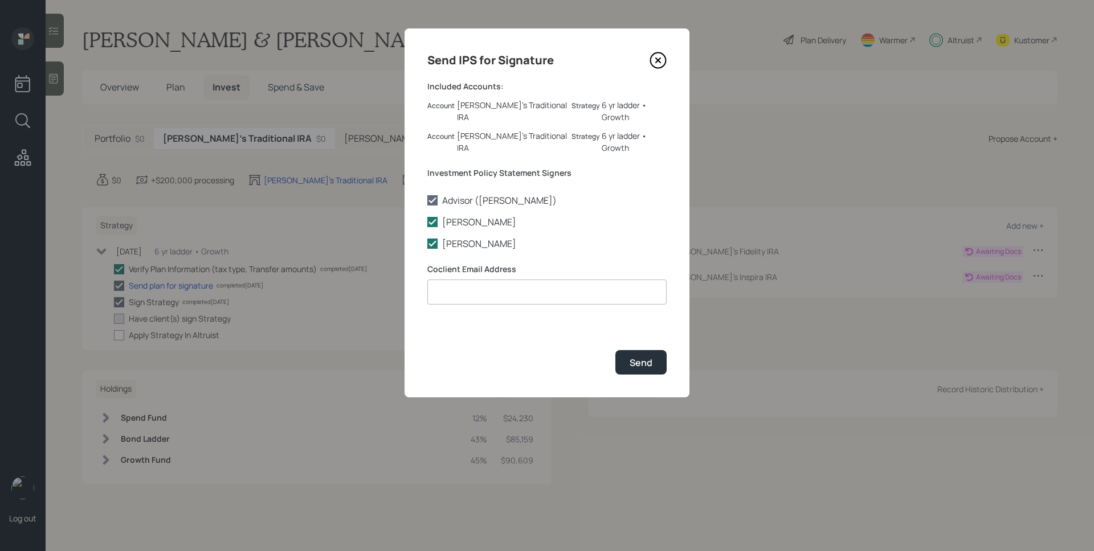
drag, startPoint x: 660, startPoint y: 63, endPoint x: 150, endPoint y: 76, distance: 510.0
click at [660, 63] on icon at bounding box center [657, 60] width 17 height 17
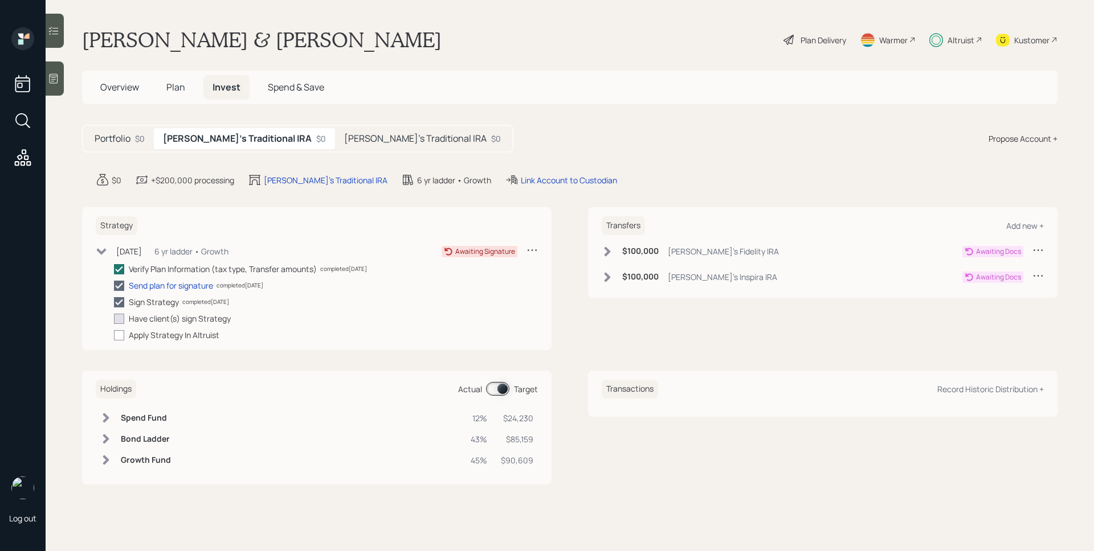
click at [132, 88] on span "Overview" at bounding box center [119, 87] width 39 height 13
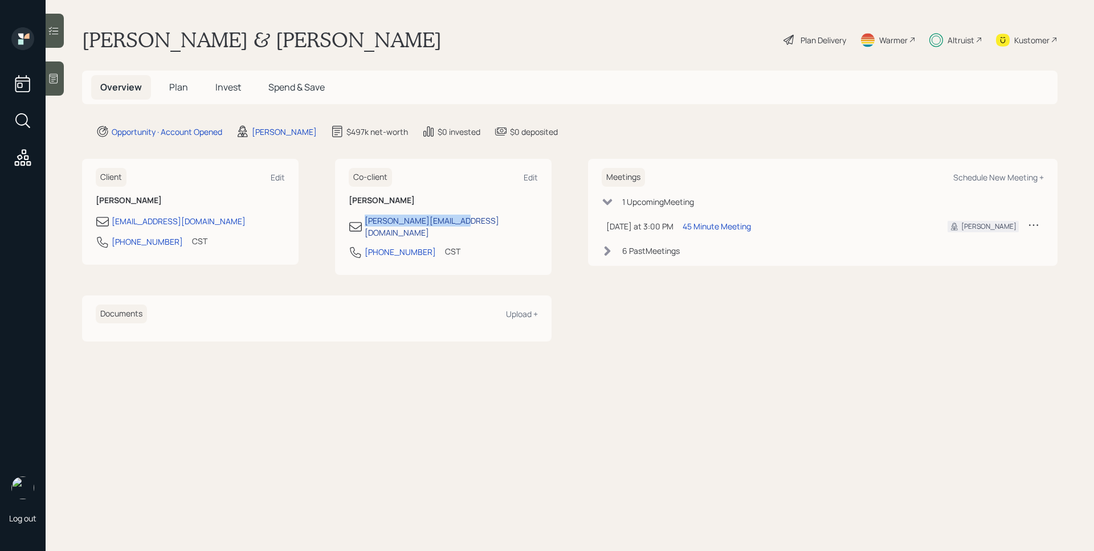
drag, startPoint x: 487, startPoint y: 223, endPoint x: 366, endPoint y: 219, distance: 121.4
click at [366, 219] on div "[PERSON_NAME][EMAIL_ADDRESS][DOMAIN_NAME]" at bounding box center [443, 227] width 189 height 24
copy div "[PERSON_NAME][EMAIL_ADDRESS][DOMAIN_NAME]"
click at [232, 84] on span "Invest" at bounding box center [228, 87] width 26 height 13
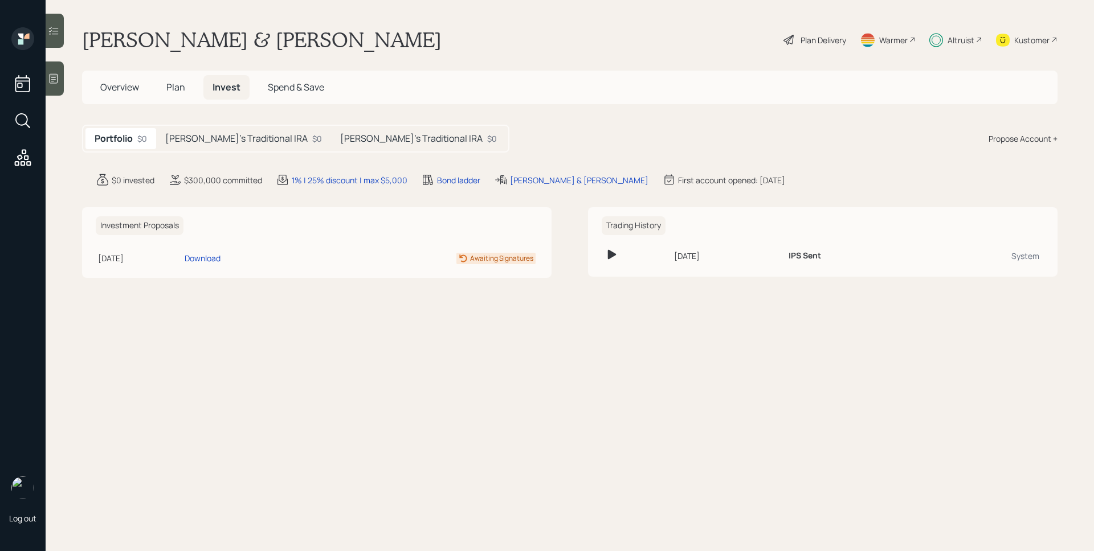
click at [252, 144] on h5 "[PERSON_NAME]'s Traditional IRA" at bounding box center [236, 138] width 142 height 11
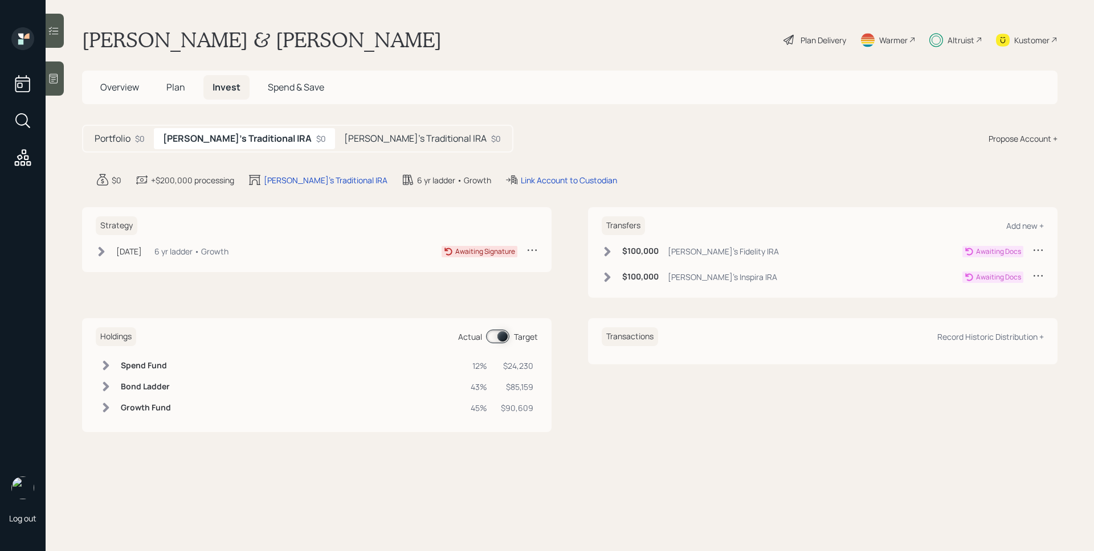
click at [203, 242] on div "Strategy [DATE] [DATE] 3:25 PM EDT 6 yr ladder • Growth Awaiting Signature" at bounding box center [316, 239] width 469 height 65
click at [142, 250] on div "[DATE]" at bounding box center [129, 252] width 26 height 12
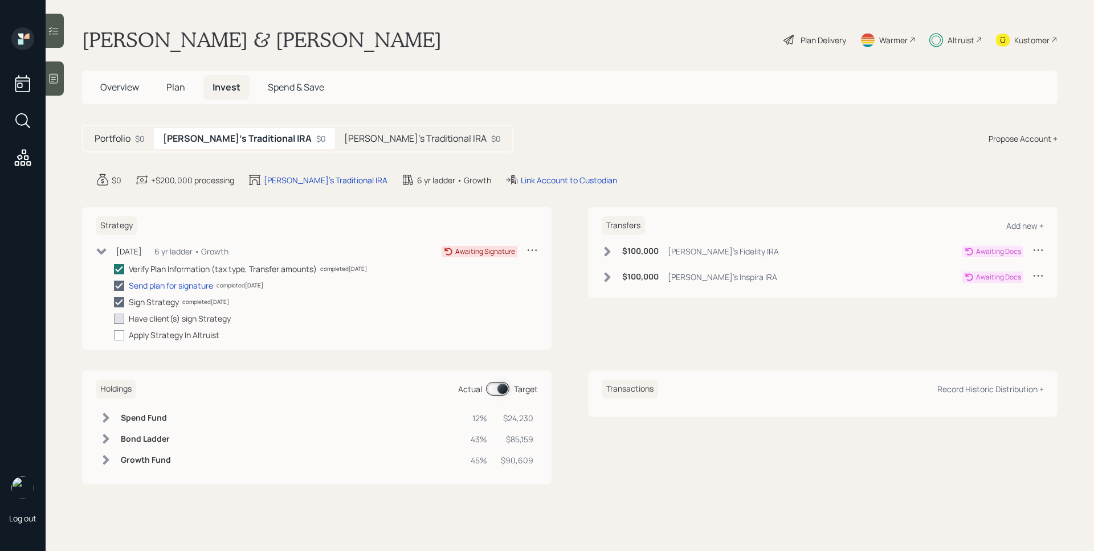
click at [181, 292] on div "Verify Plan Information (tax type, Transfer amounts) completed [DATE] Send plan…" at bounding box center [326, 302] width 424 height 78
click at [184, 289] on div "Send plan for signature" at bounding box center [171, 286] width 84 height 12
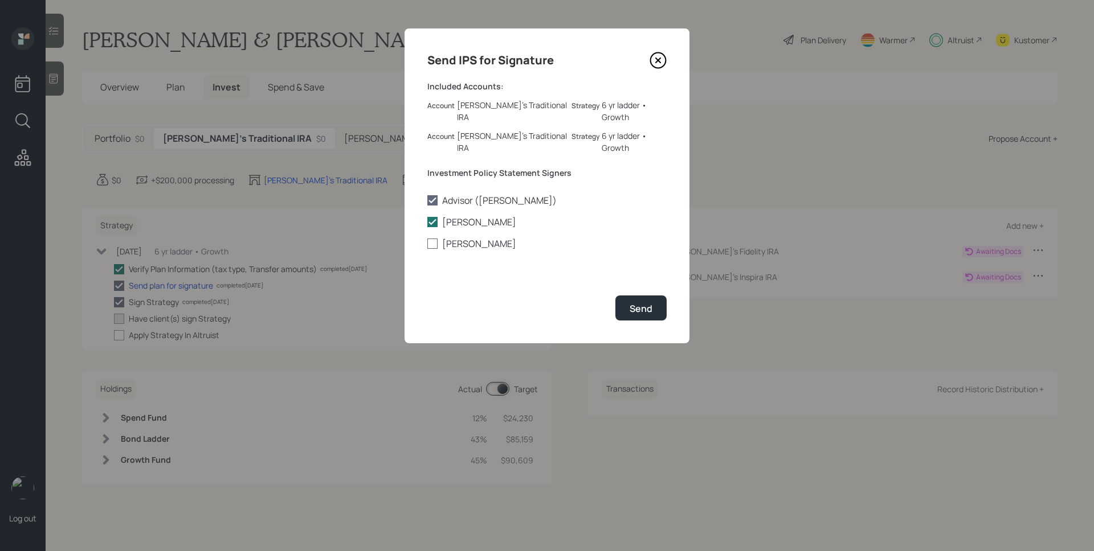
click at [489, 238] on label "[PERSON_NAME]" at bounding box center [546, 244] width 239 height 13
click at [427, 244] on input "[PERSON_NAME]" at bounding box center [427, 244] width 1 height 1
checkbox input "true"
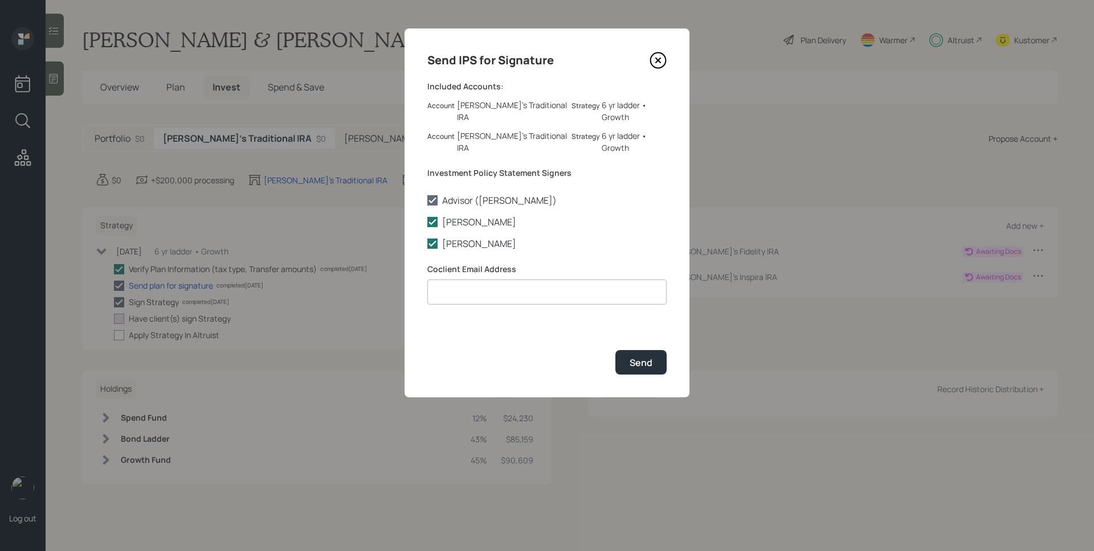
click at [483, 280] on input at bounding box center [546, 292] width 239 height 25
paste input "[PERSON_NAME][EMAIL_ADDRESS][DOMAIN_NAME]"
type input "[PERSON_NAME][EMAIL_ADDRESS][DOMAIN_NAME]"
click at [647, 301] on div "Send IPS for Signature Included Accounts: Account [PERSON_NAME]'s Traditional I…" at bounding box center [546, 212] width 285 height 369
click at [643, 350] on button "Send" at bounding box center [640, 362] width 51 height 24
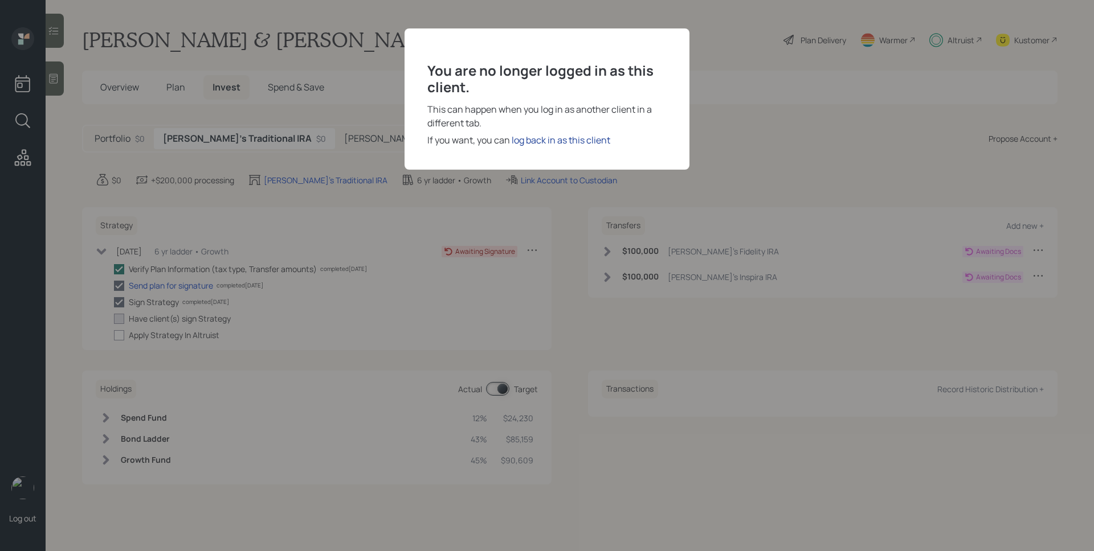
click at [558, 137] on div "log back in as this client" at bounding box center [561, 140] width 99 height 14
